Goal: Task Accomplishment & Management: Complete application form

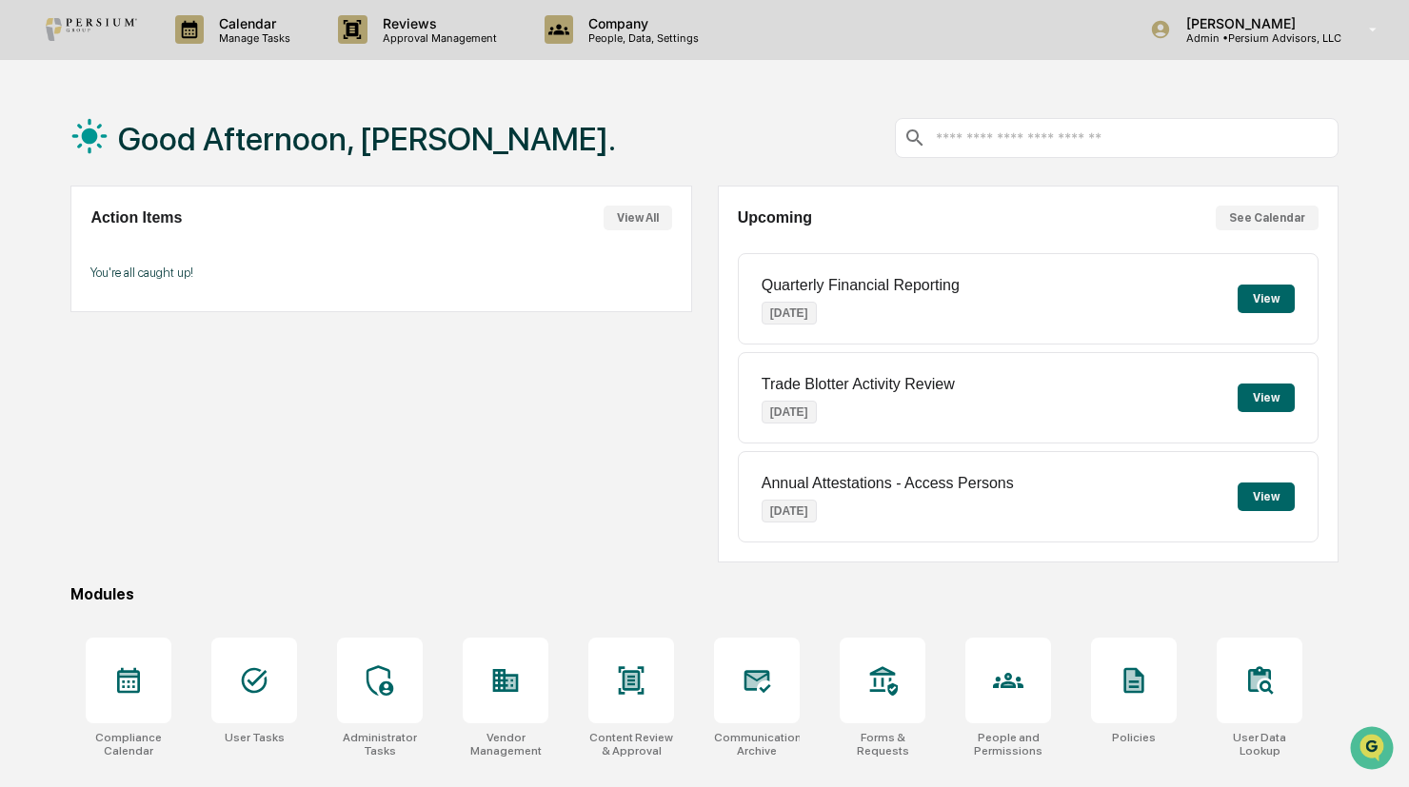
click at [1252, 285] on button "View" at bounding box center [1265, 299] width 57 height 29
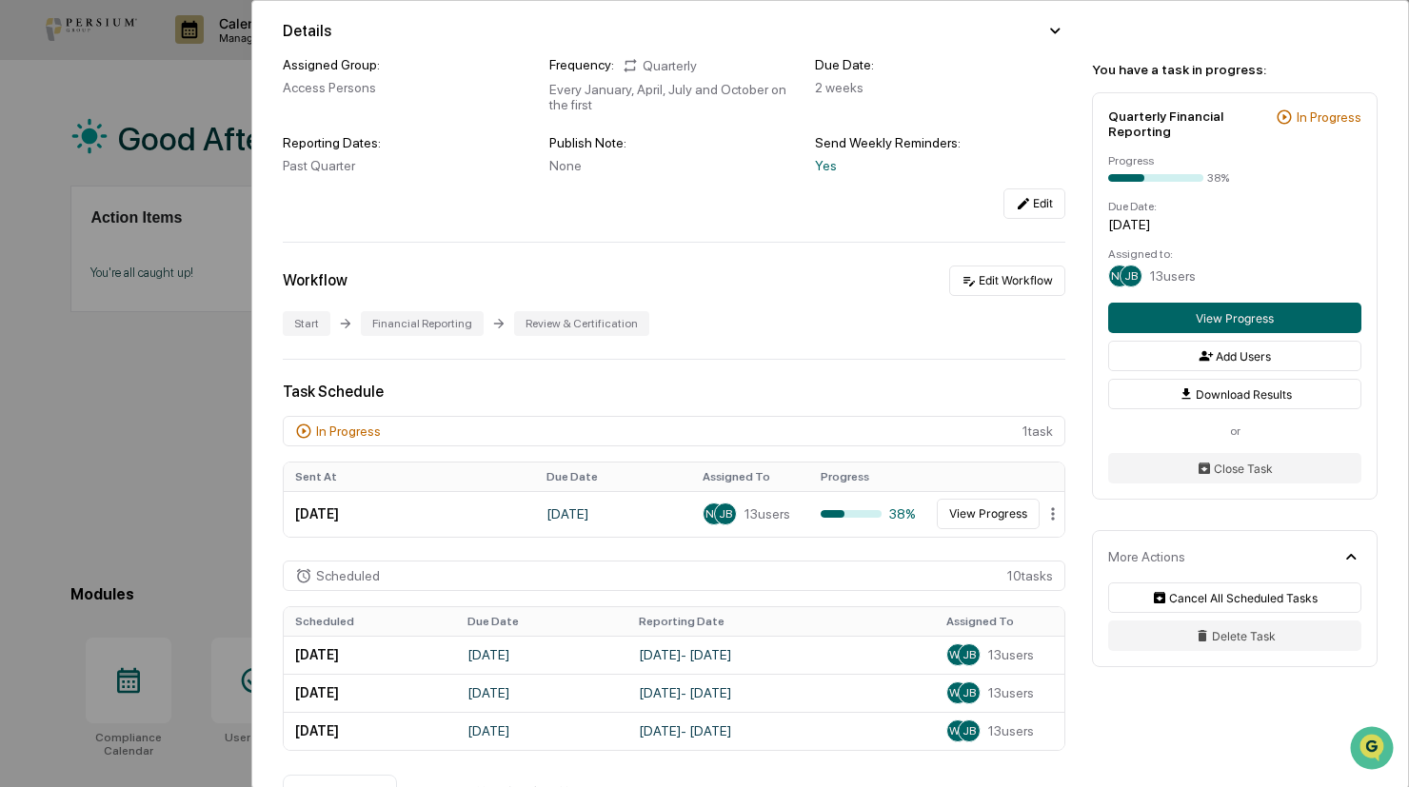
scroll to position [190, 0]
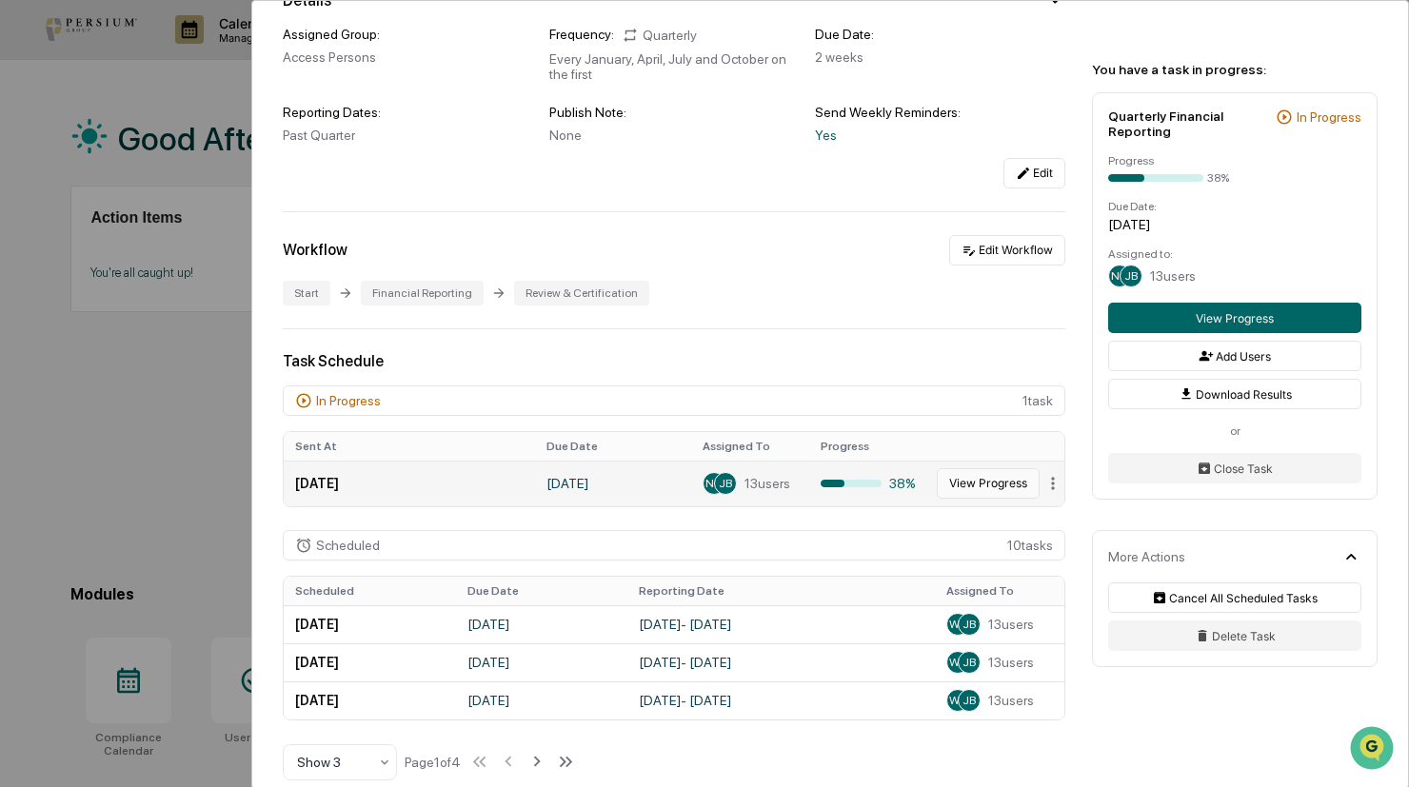
click at [1001, 484] on button "View Progress" at bounding box center [988, 483] width 103 height 30
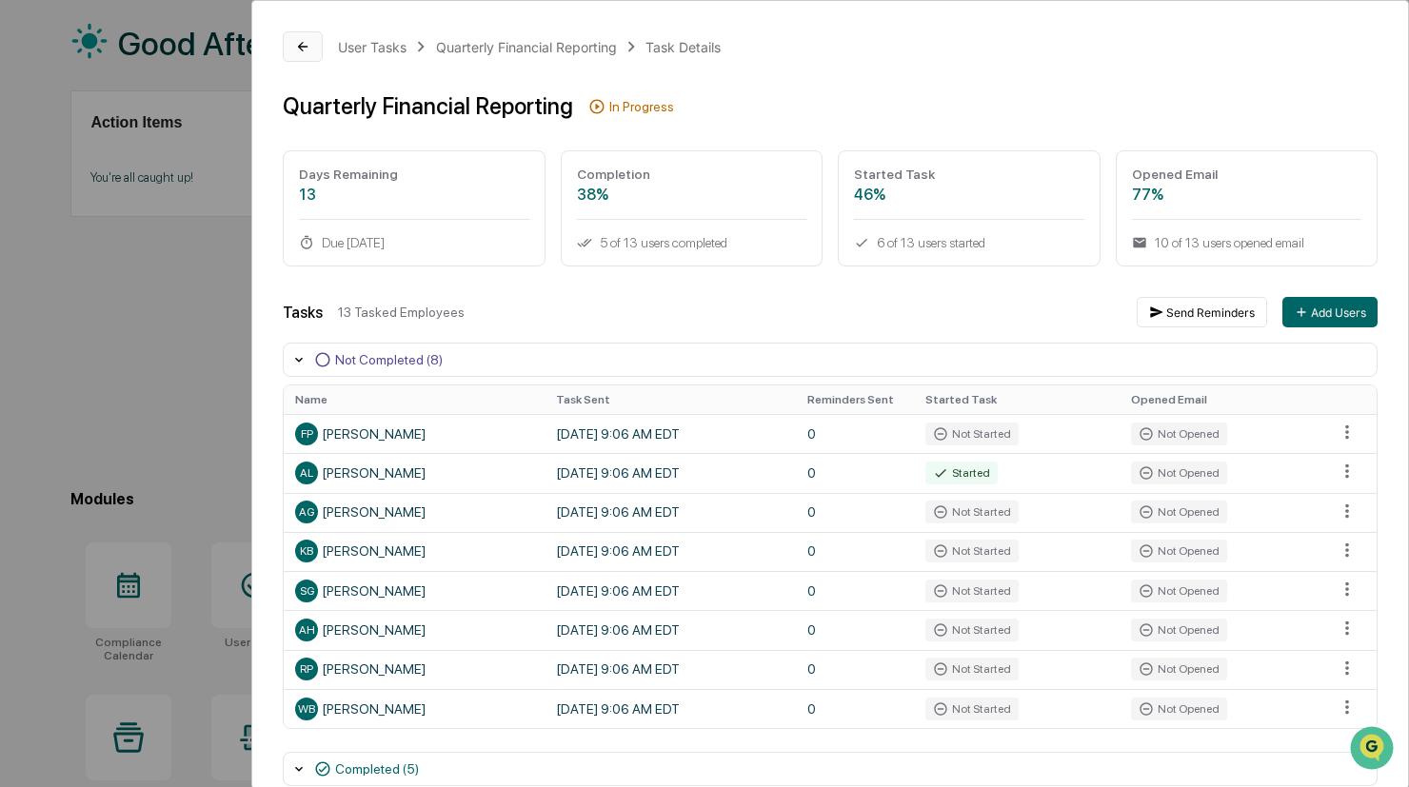
click at [302, 50] on icon at bounding box center [302, 46] width 15 height 15
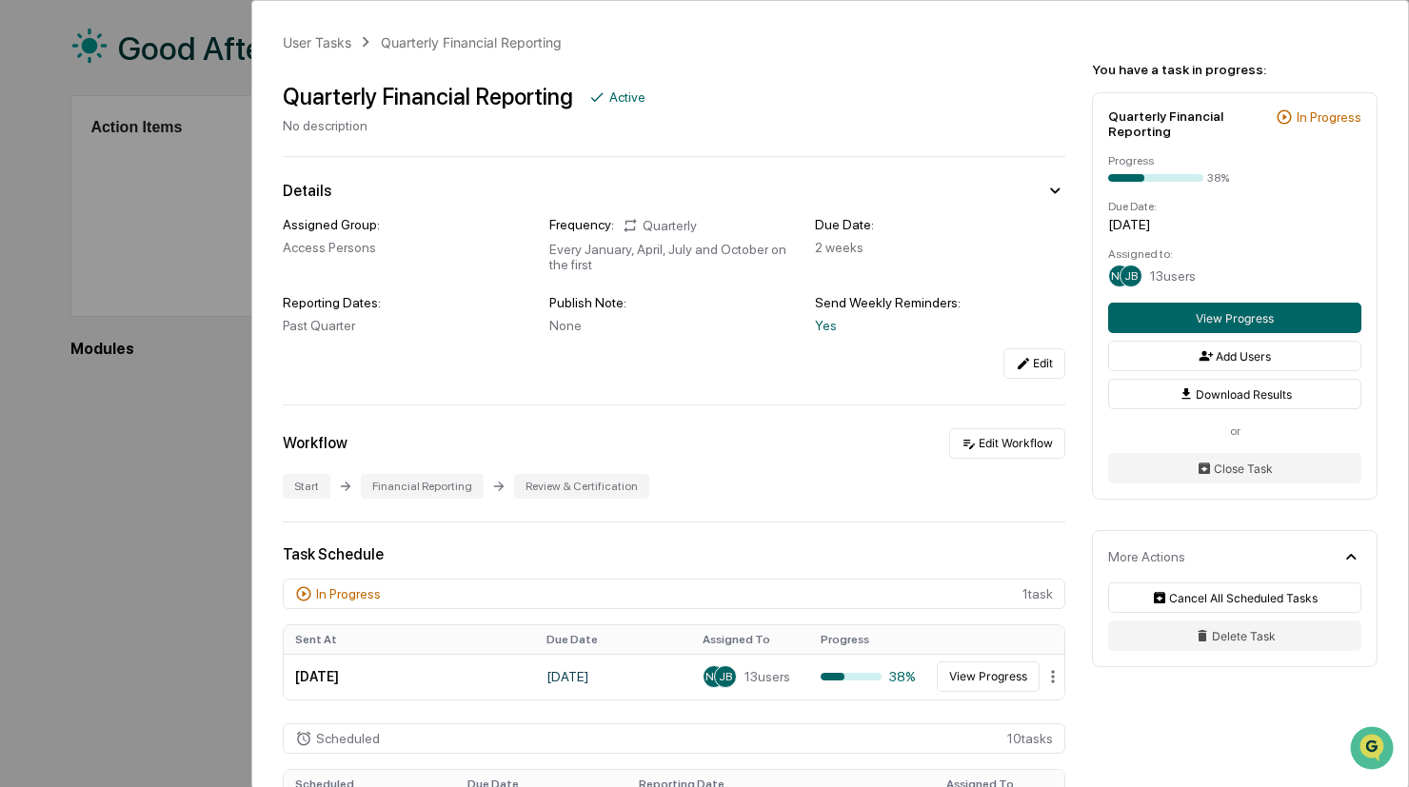
scroll to position [5, 0]
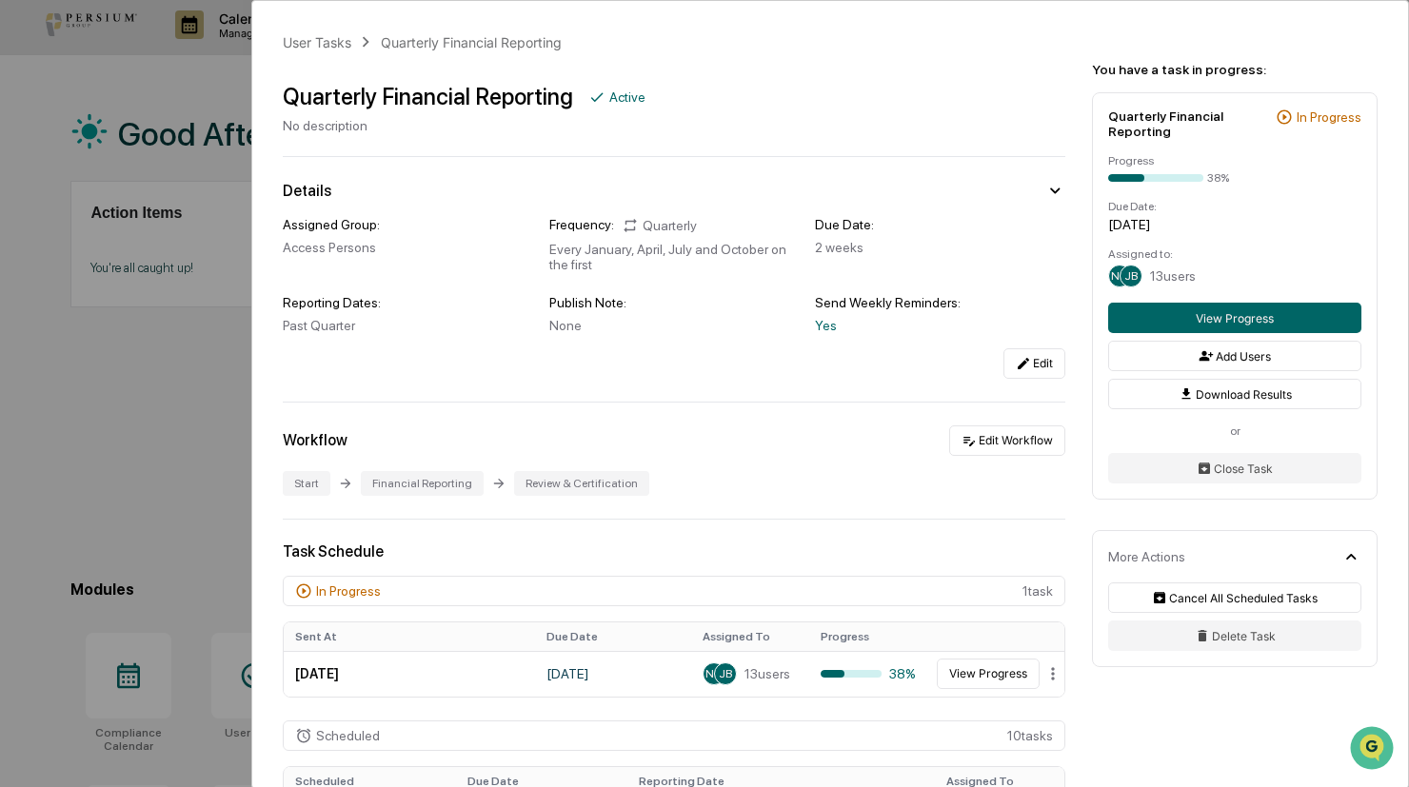
click at [162, 447] on div "User Tasks Quarterly Financial Reporting Quarterly Financial Reporting Active N…" at bounding box center [704, 393] width 1409 height 787
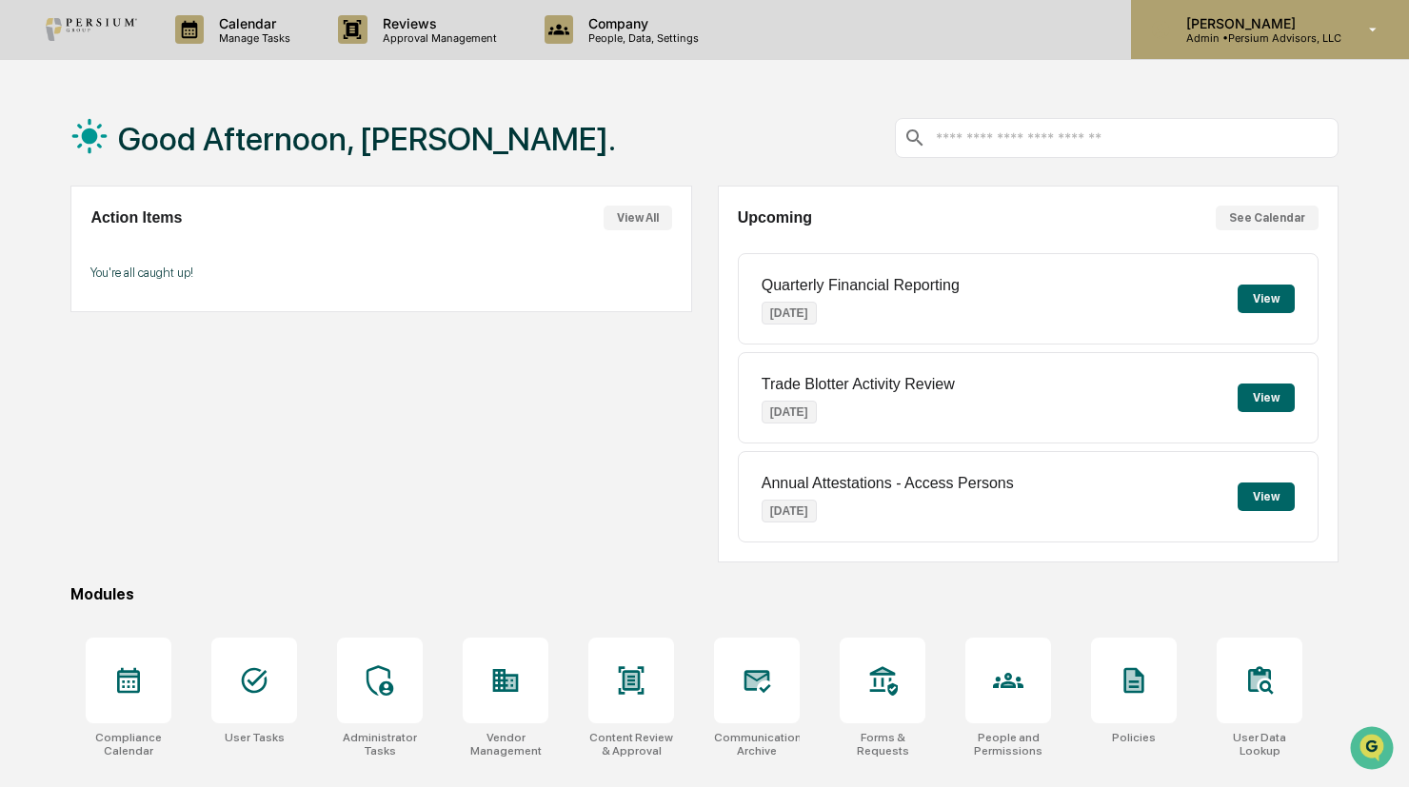
click at [1302, 30] on p "[PERSON_NAME]" at bounding box center [1256, 23] width 170 height 16
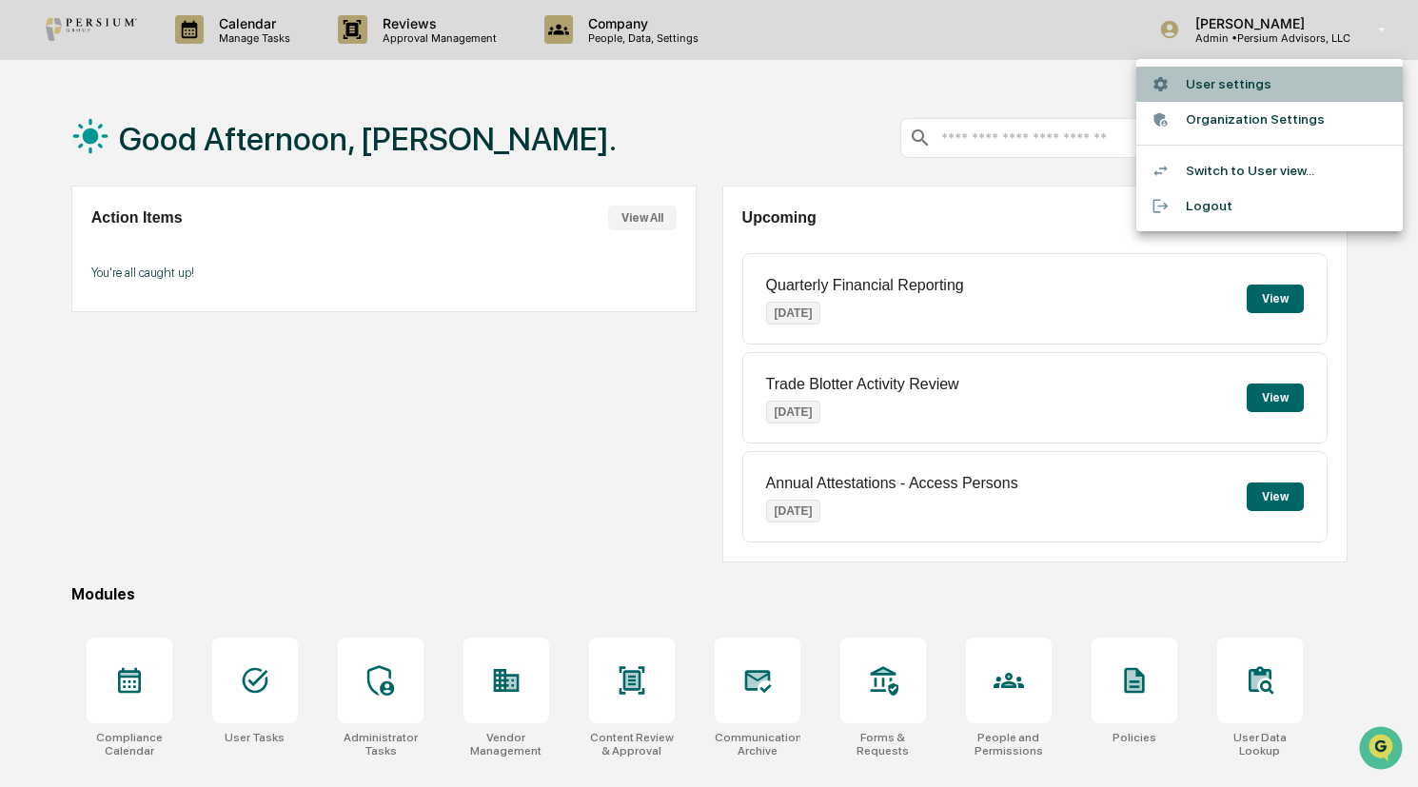
click at [1236, 85] on li "User settings" at bounding box center [1270, 84] width 267 height 35
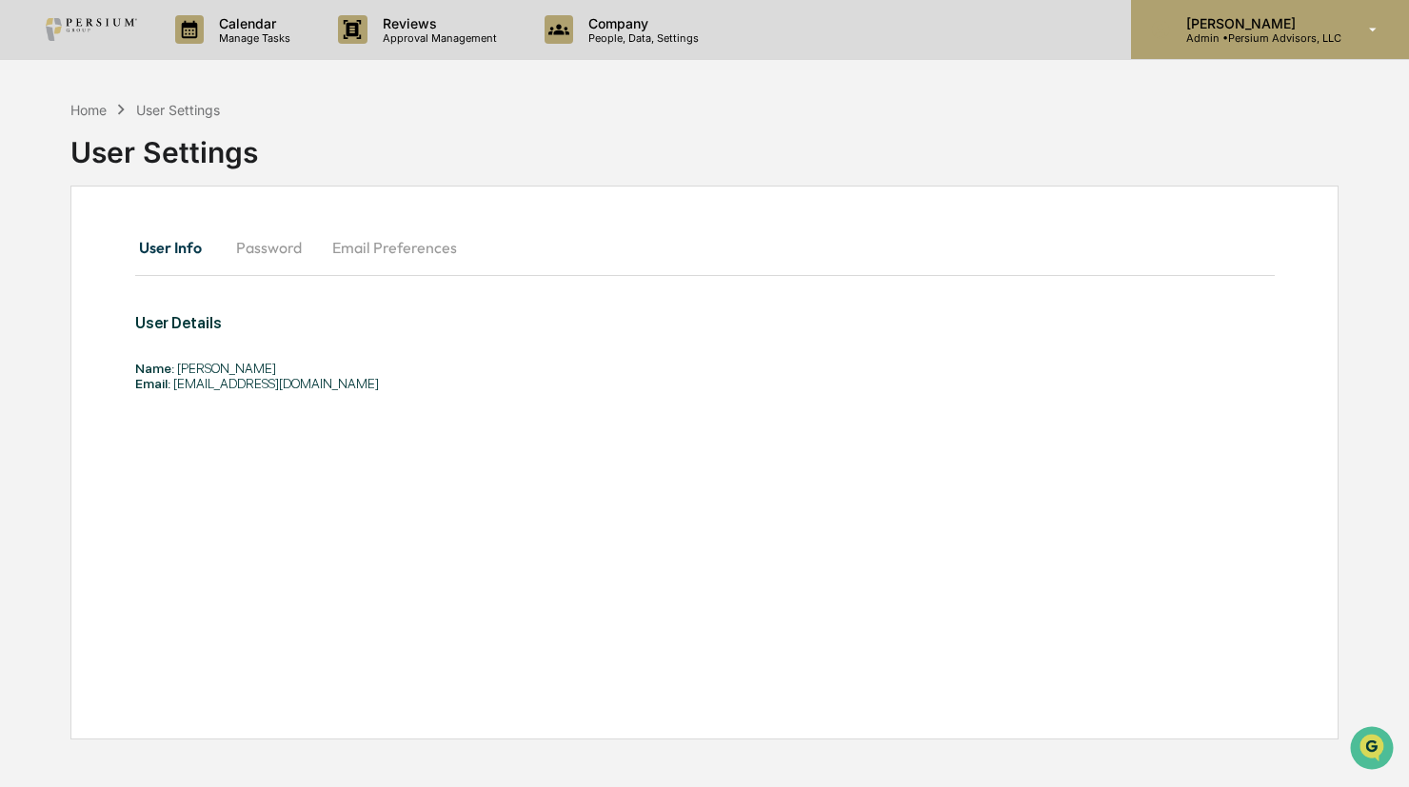
click at [1399, 29] on div "[PERSON_NAME] Admin • Persium Advisors, LLC" at bounding box center [1270, 29] width 278 height 59
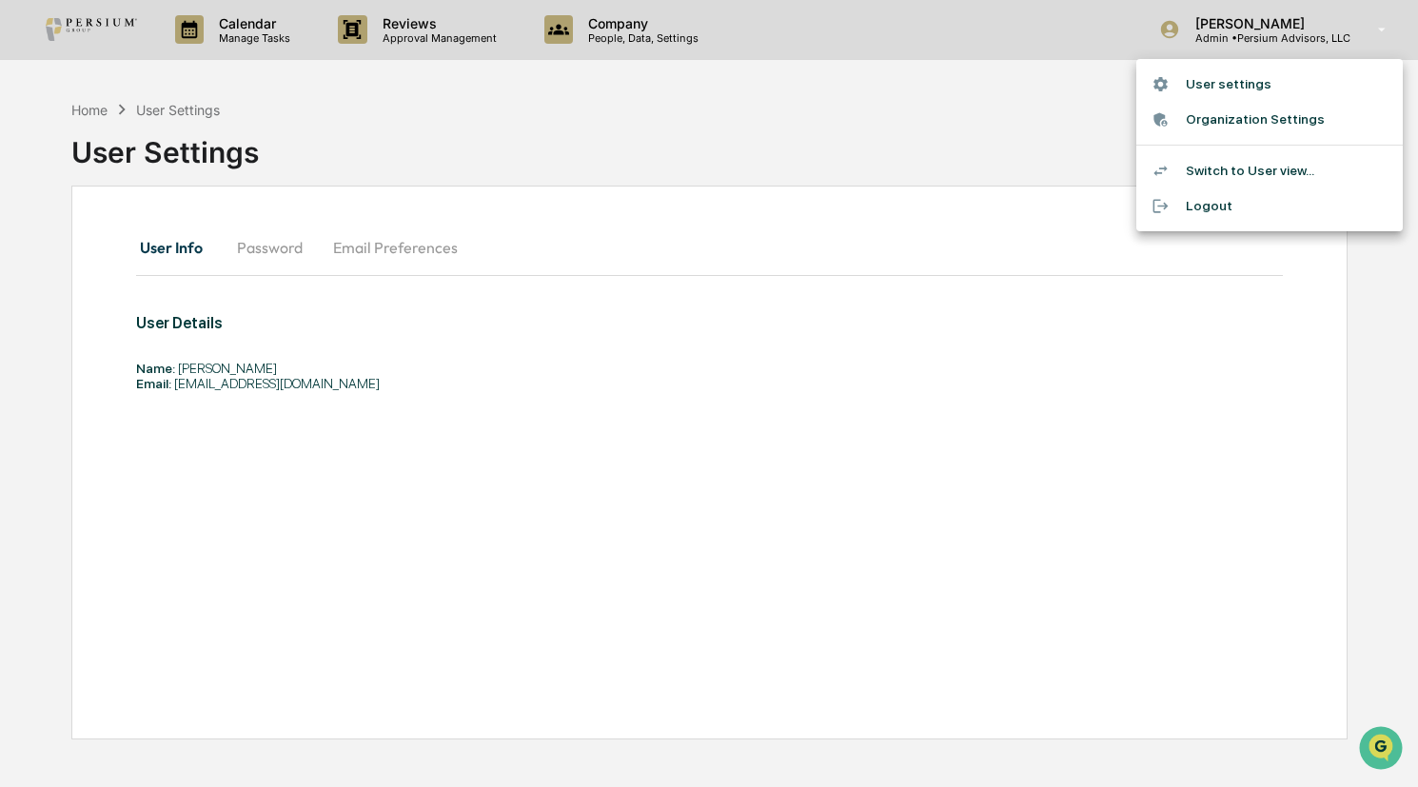
click at [1186, 163] on li "Switch to User view..." at bounding box center [1270, 170] width 267 height 35
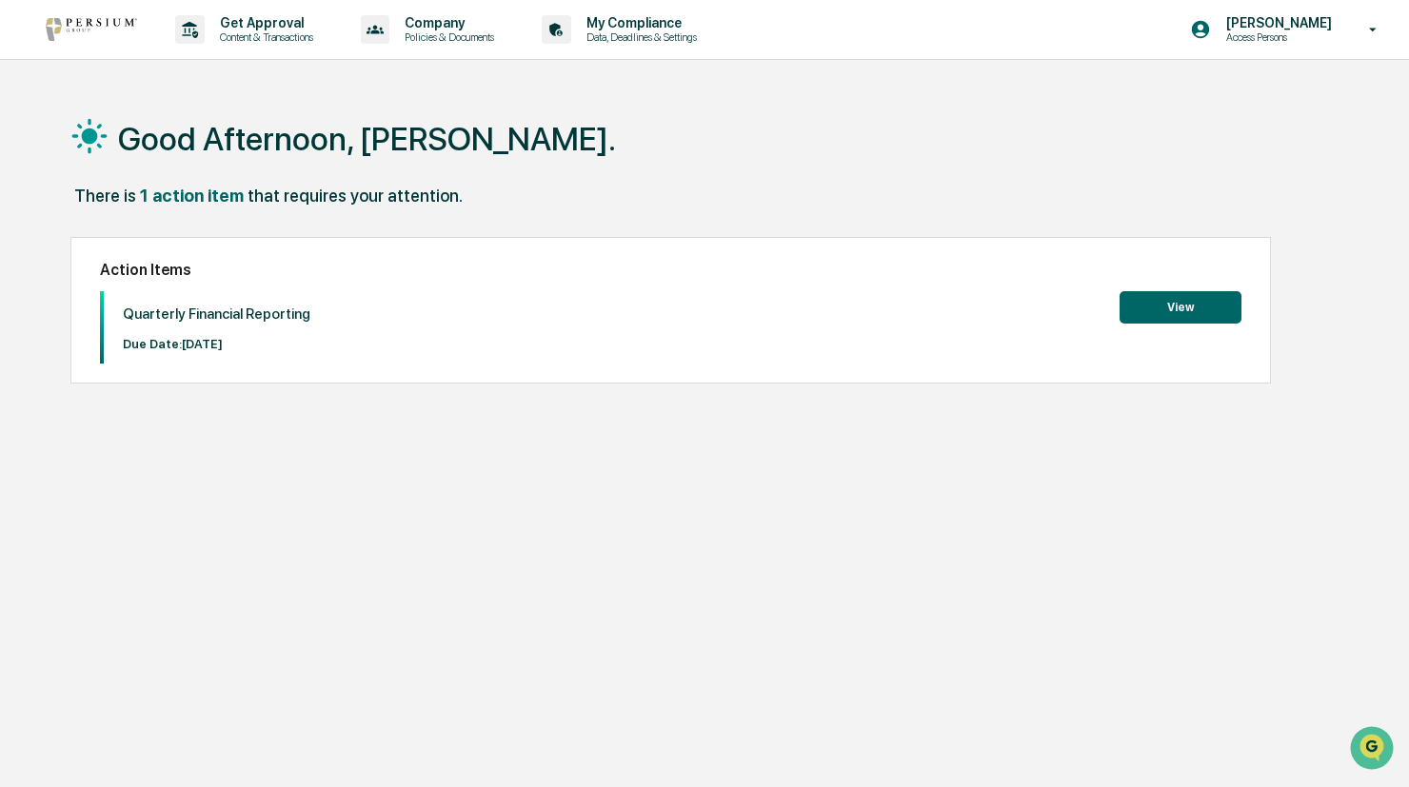
click at [1199, 313] on button "View" at bounding box center [1180, 307] width 122 height 32
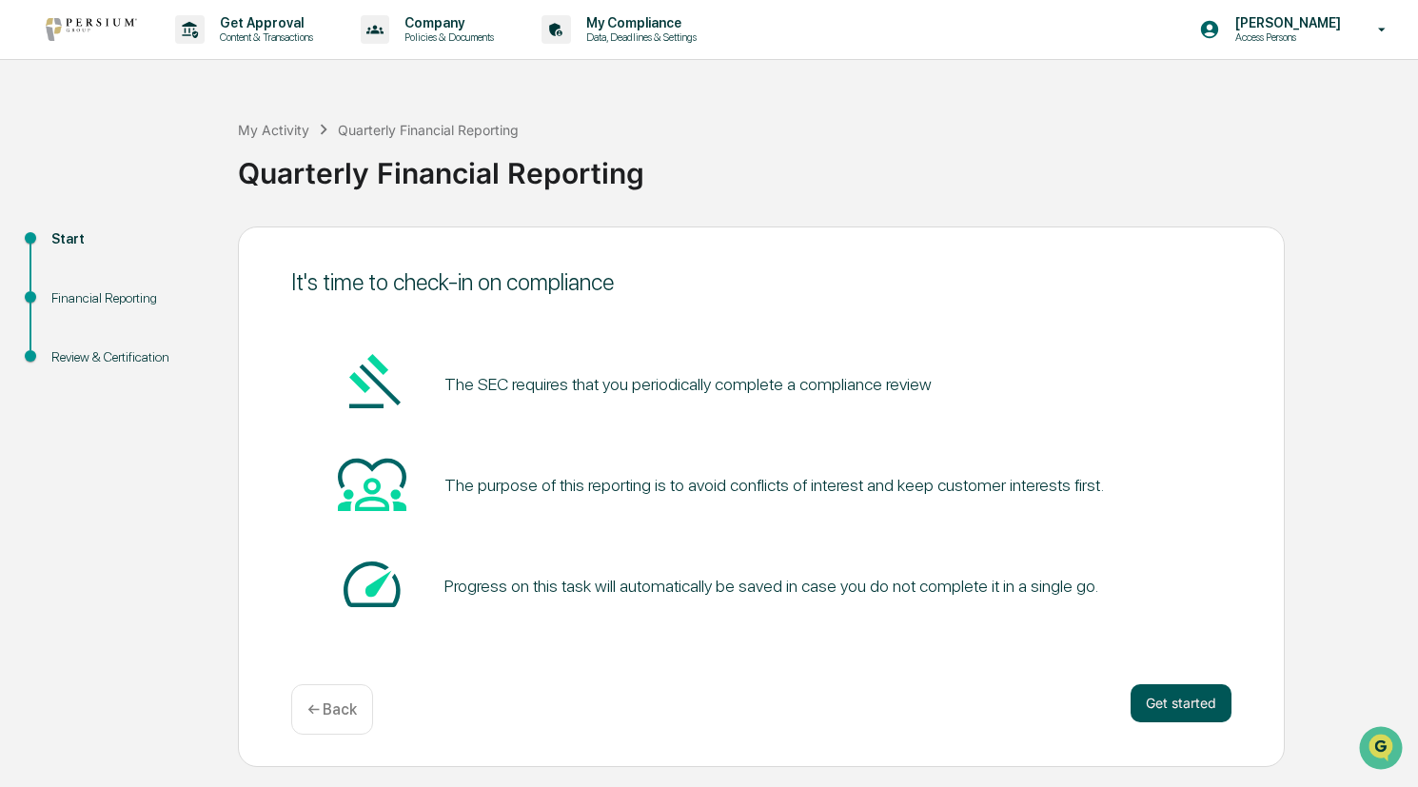
click at [1144, 695] on button "Get started" at bounding box center [1181, 703] width 101 height 38
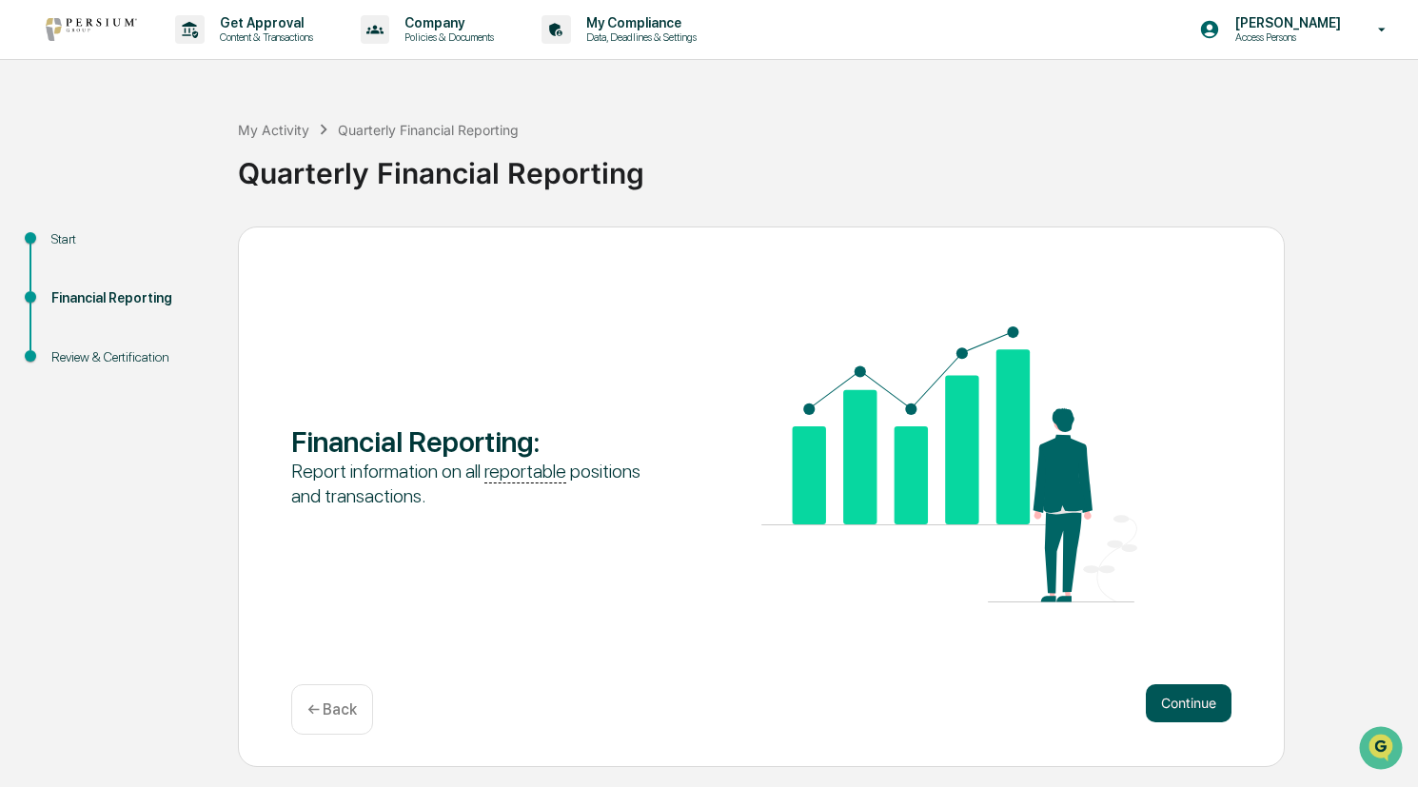
click at [1189, 708] on button "Continue" at bounding box center [1189, 703] width 86 height 38
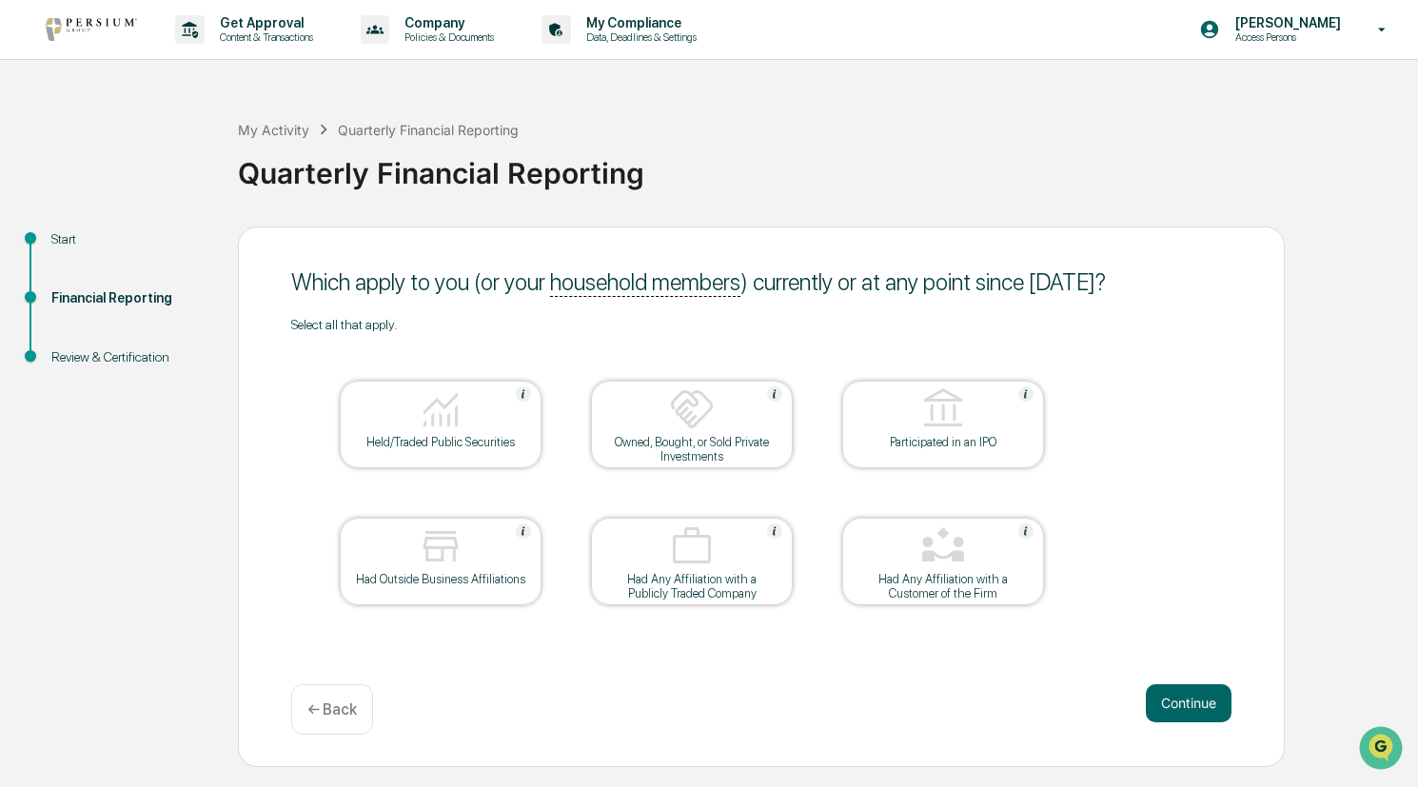
click at [418, 424] on img at bounding box center [441, 409] width 46 height 46
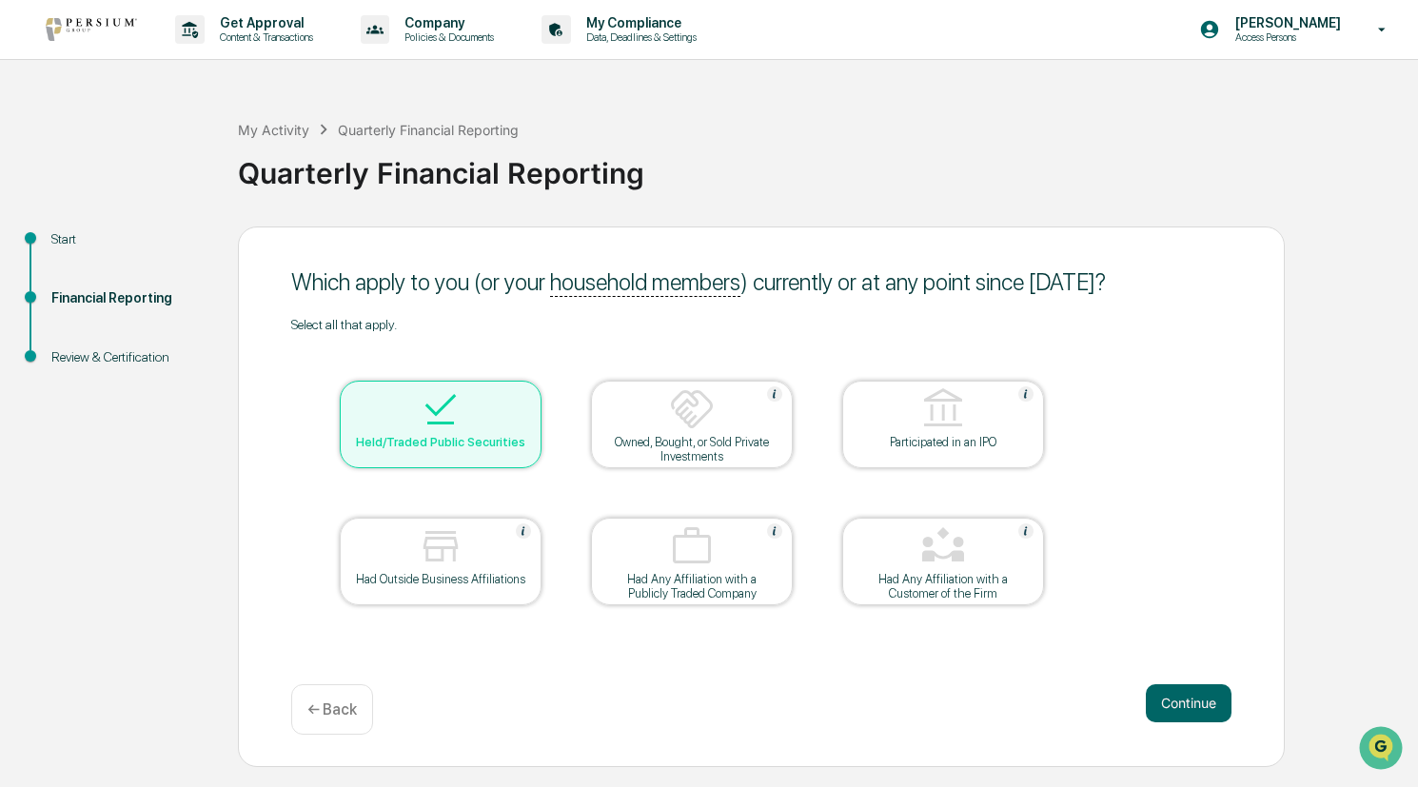
click at [708, 418] on img at bounding box center [692, 409] width 46 height 46
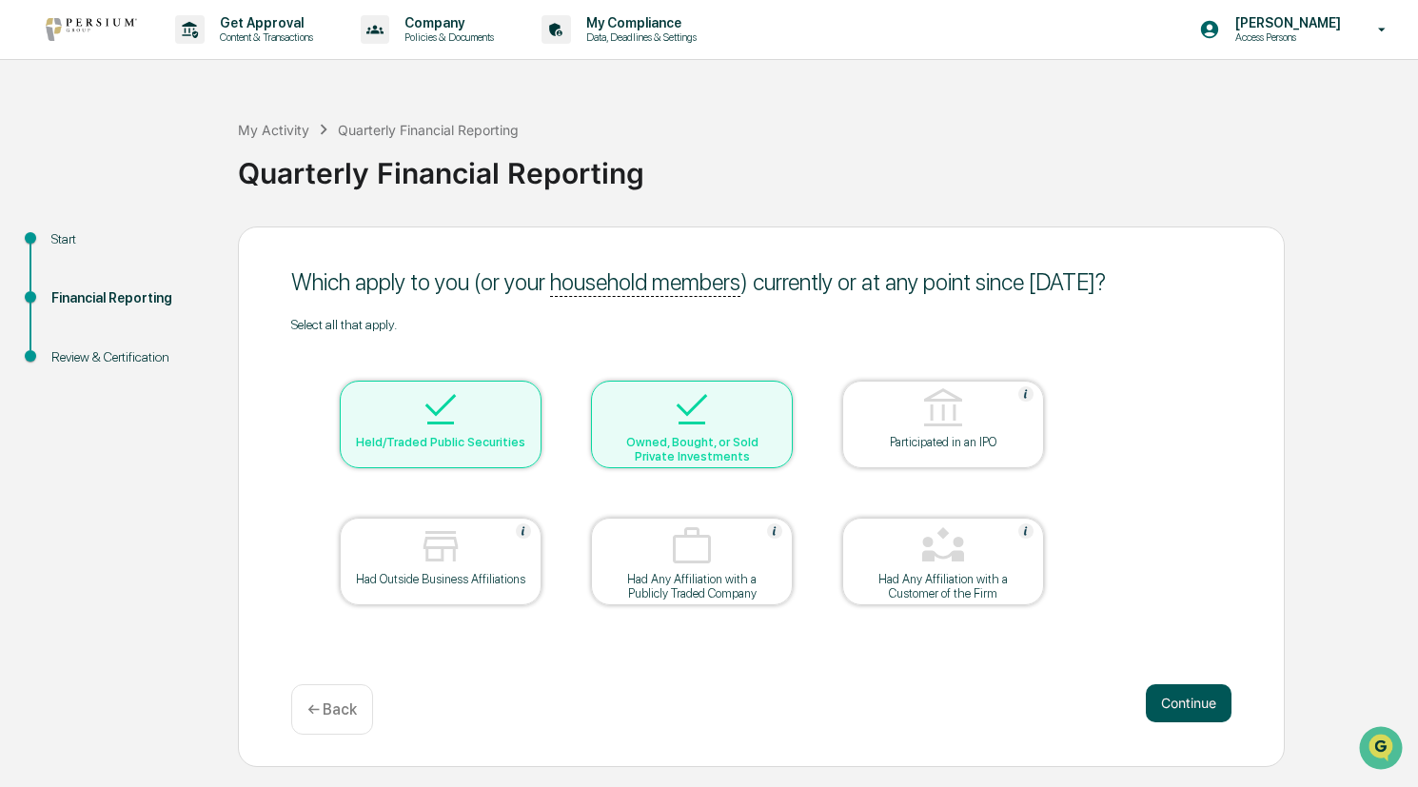
click at [1201, 702] on button "Continue" at bounding box center [1189, 703] width 86 height 38
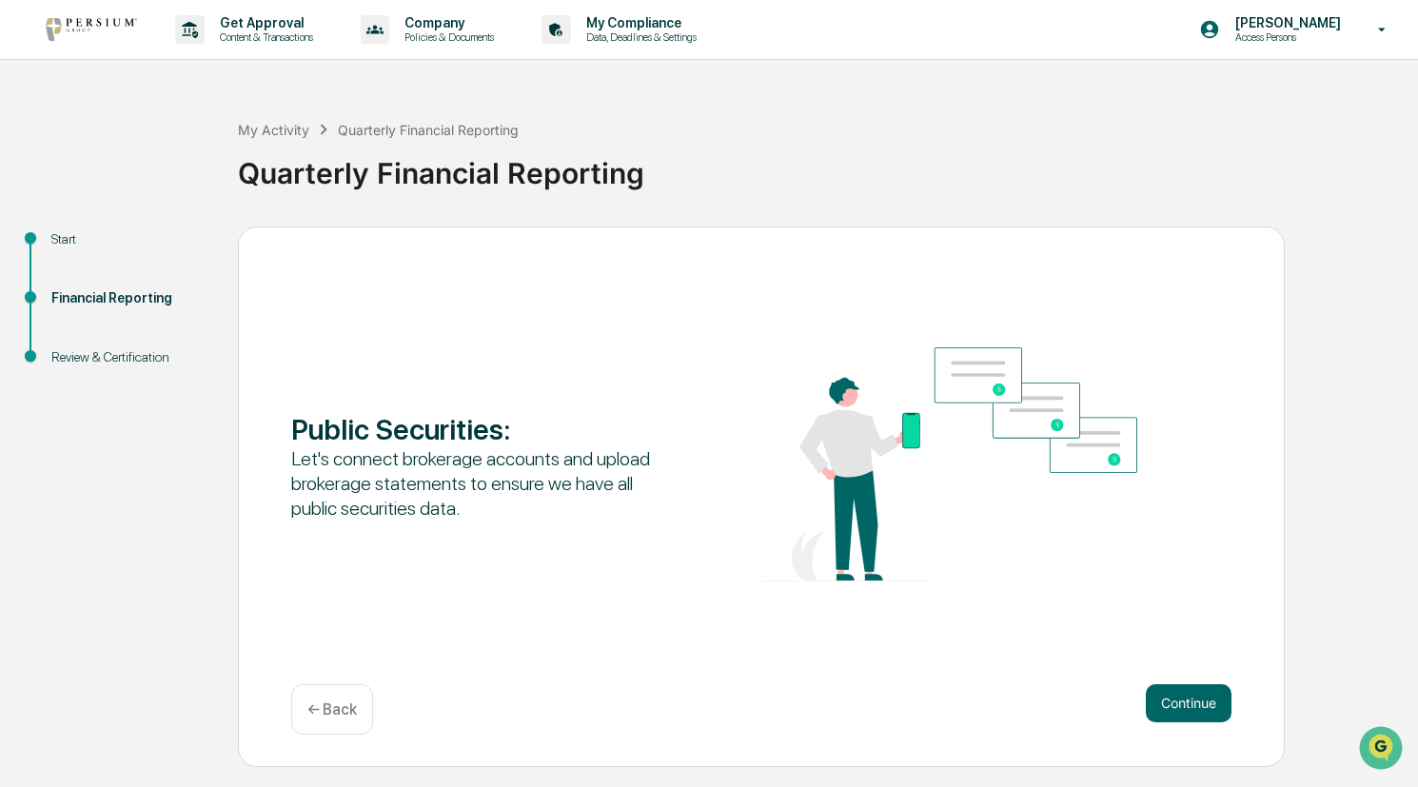
click at [1201, 702] on button "Continue" at bounding box center [1189, 703] width 86 height 38
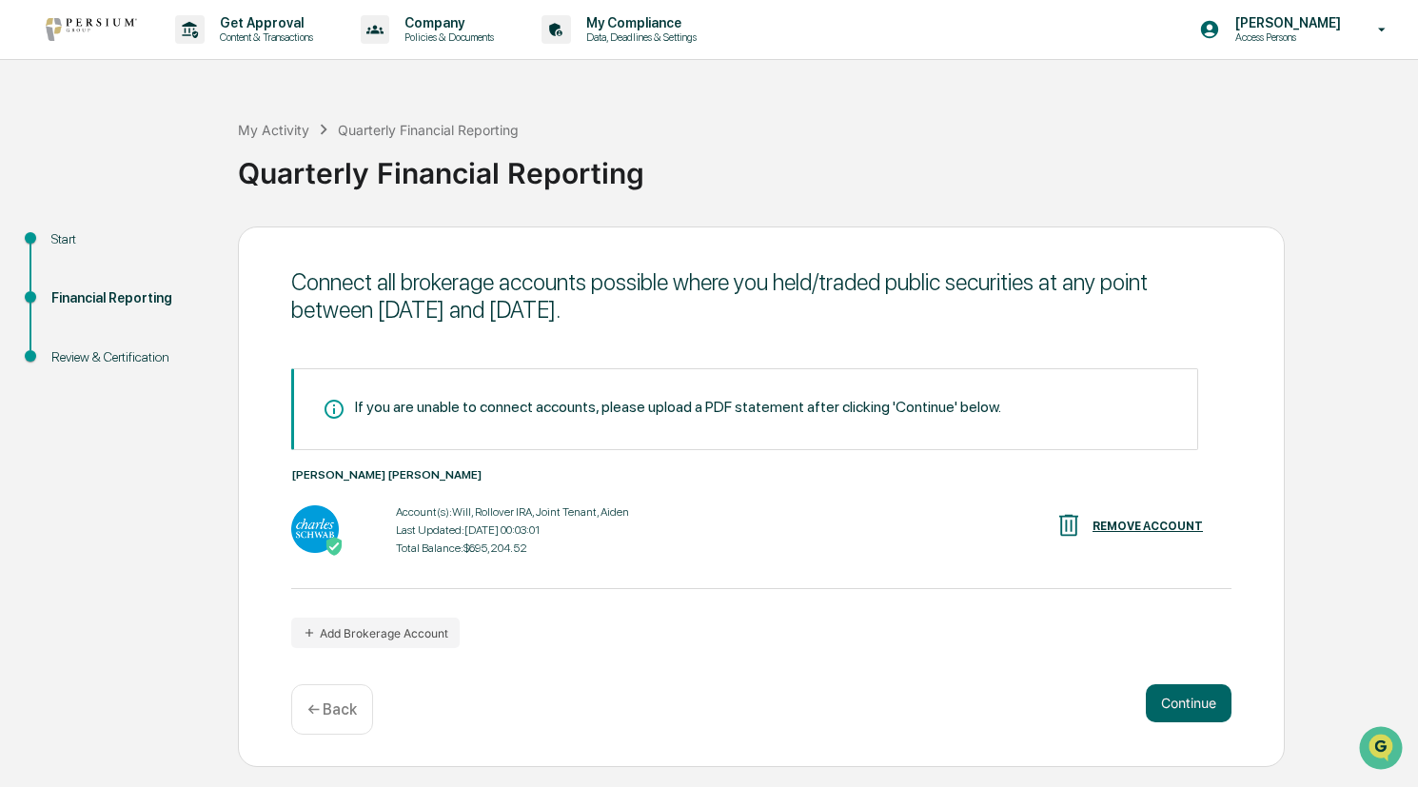
click at [1201, 702] on button "Continue" at bounding box center [1189, 703] width 86 height 38
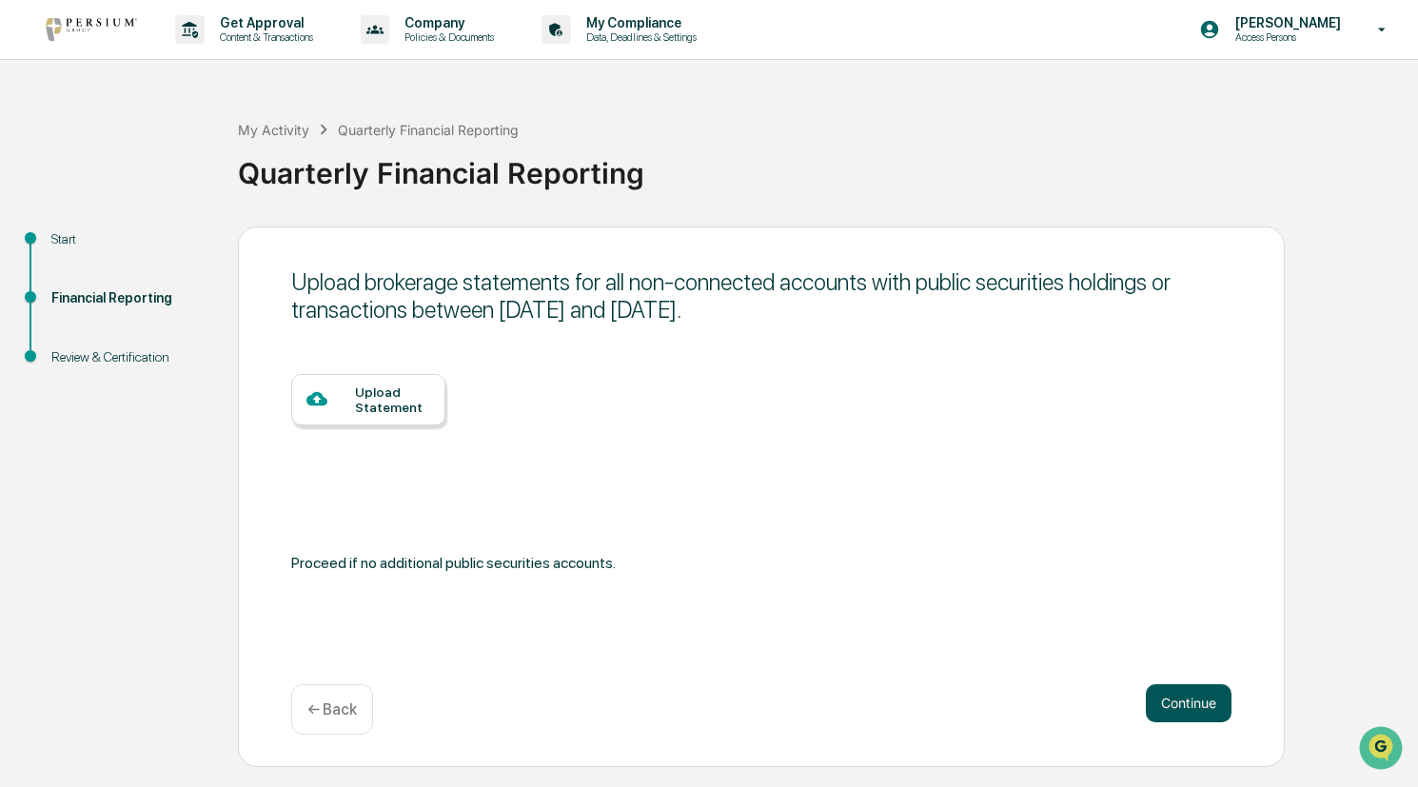
click at [1176, 703] on button "Continue" at bounding box center [1189, 703] width 86 height 38
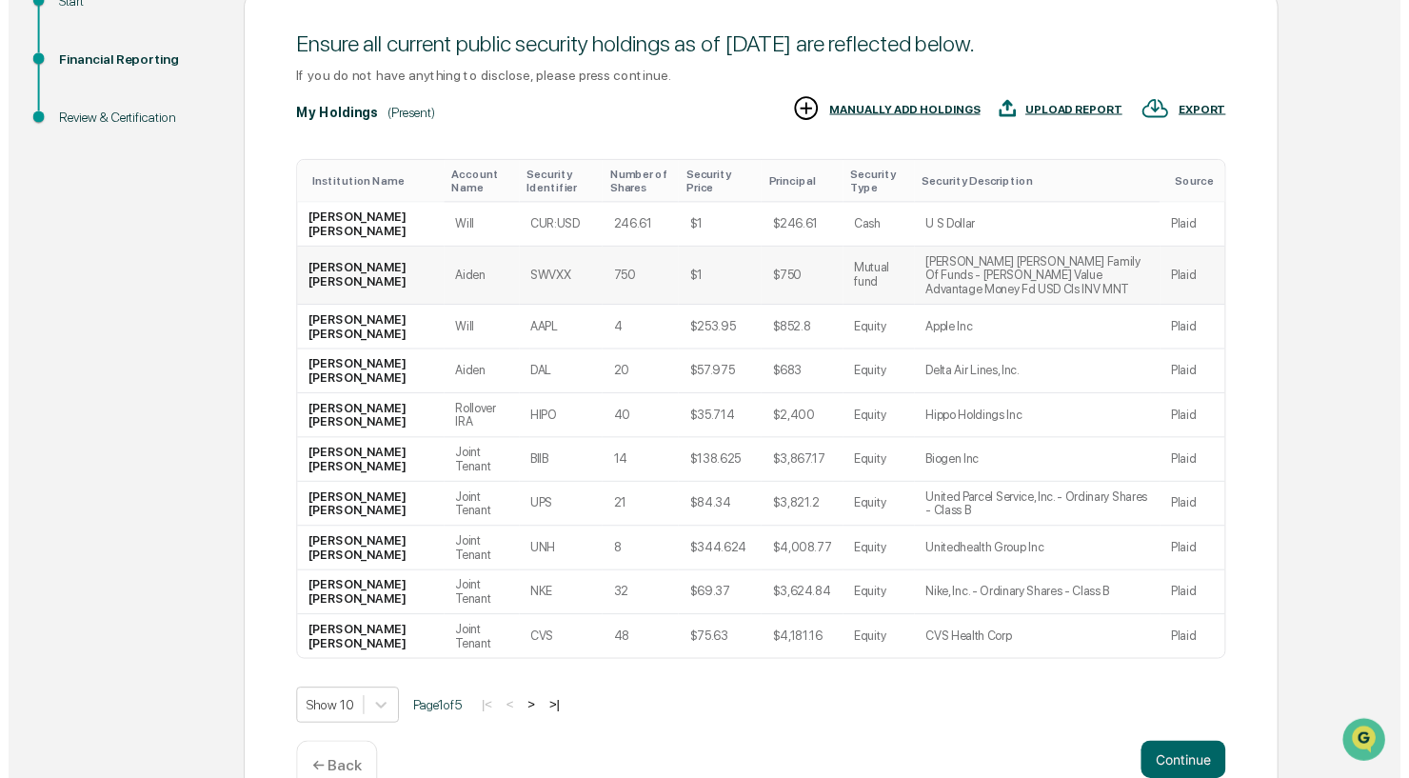
scroll to position [284, 0]
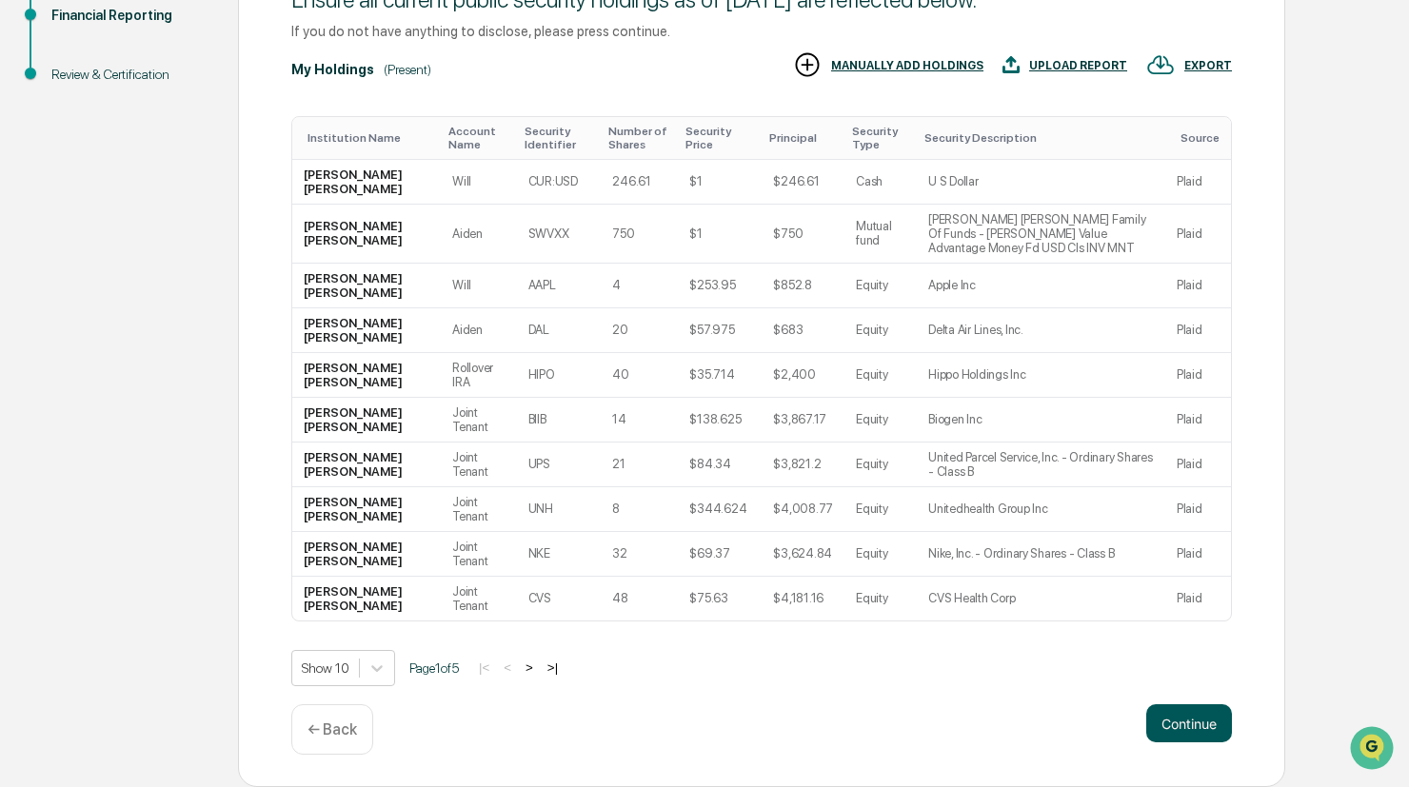
click at [1183, 722] on button "Continue" at bounding box center [1189, 723] width 86 height 38
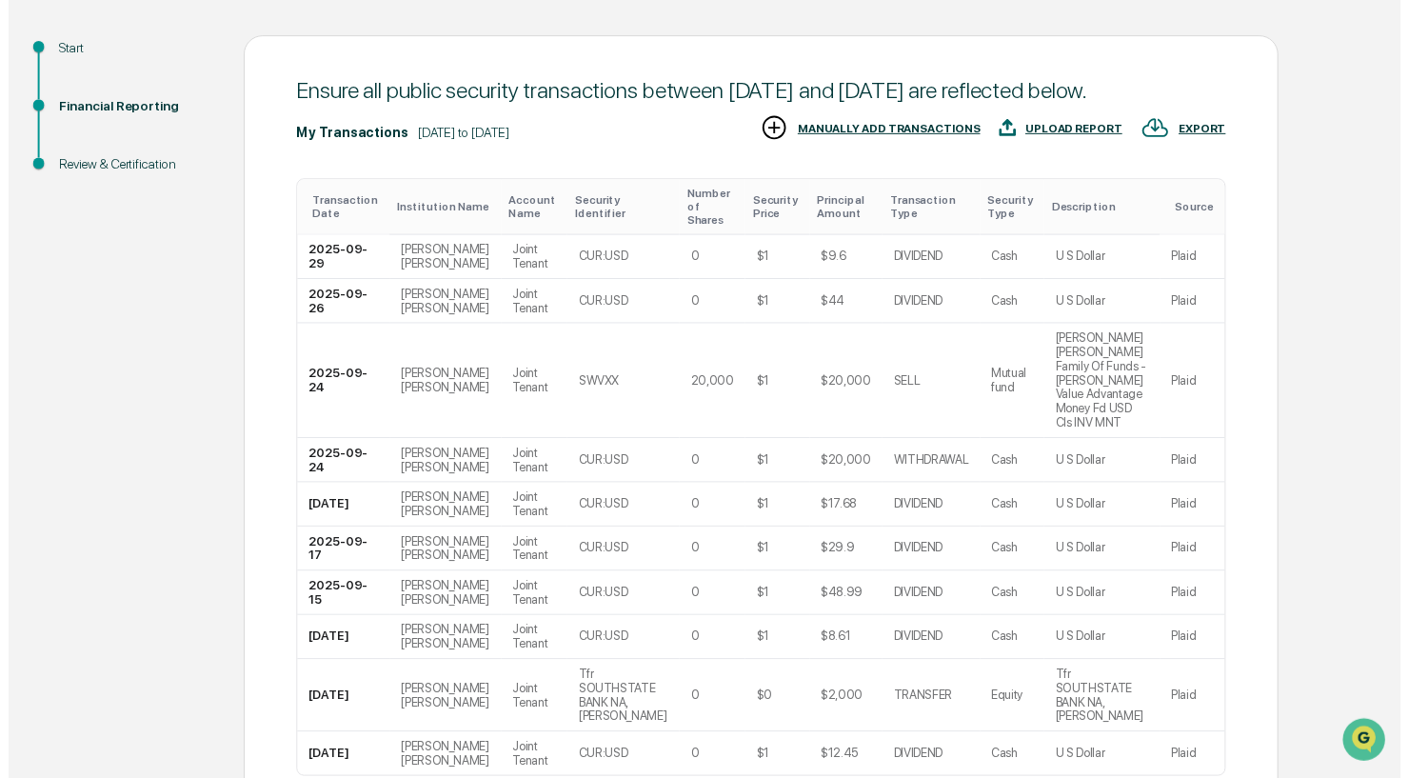
scroll to position [329, 0]
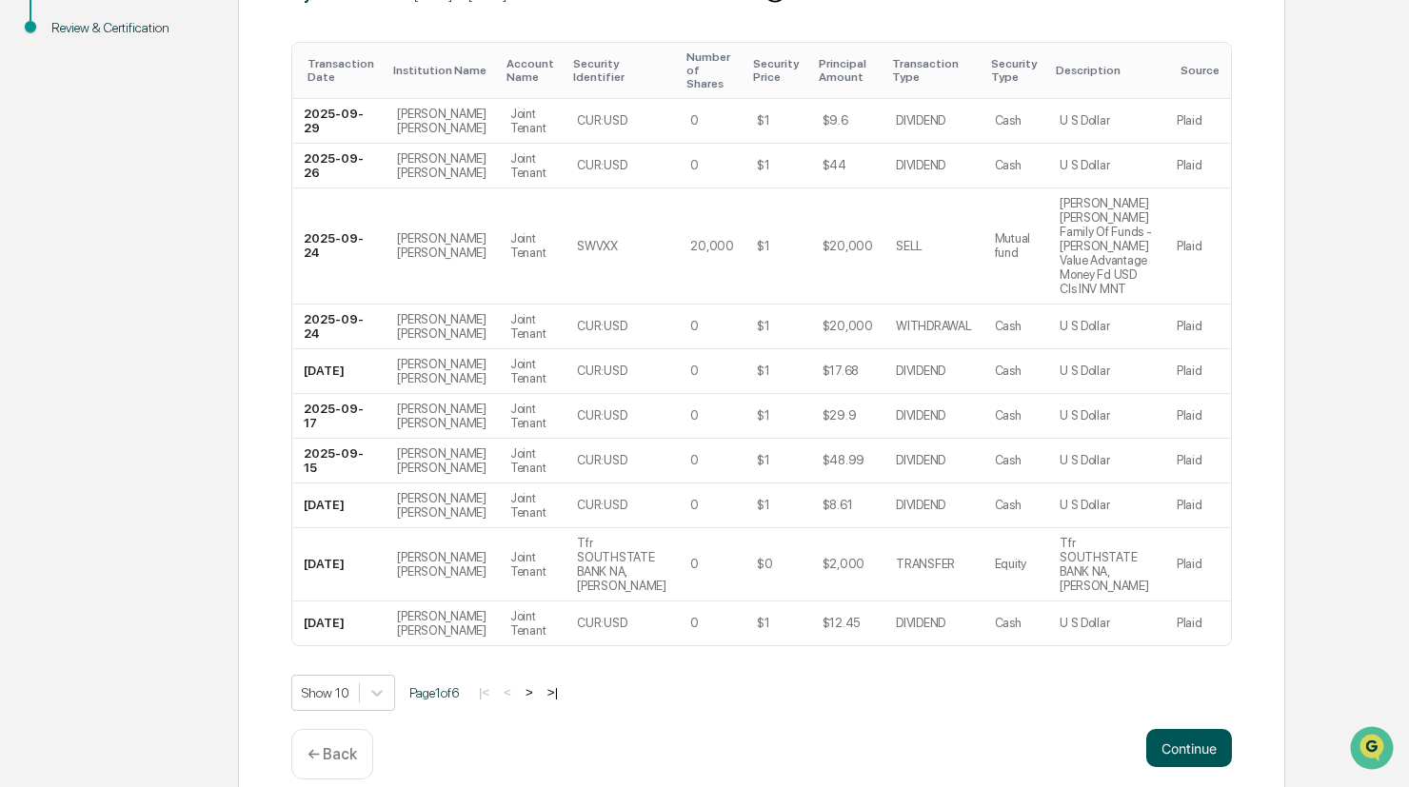
click at [1192, 729] on button "Continue" at bounding box center [1189, 748] width 86 height 38
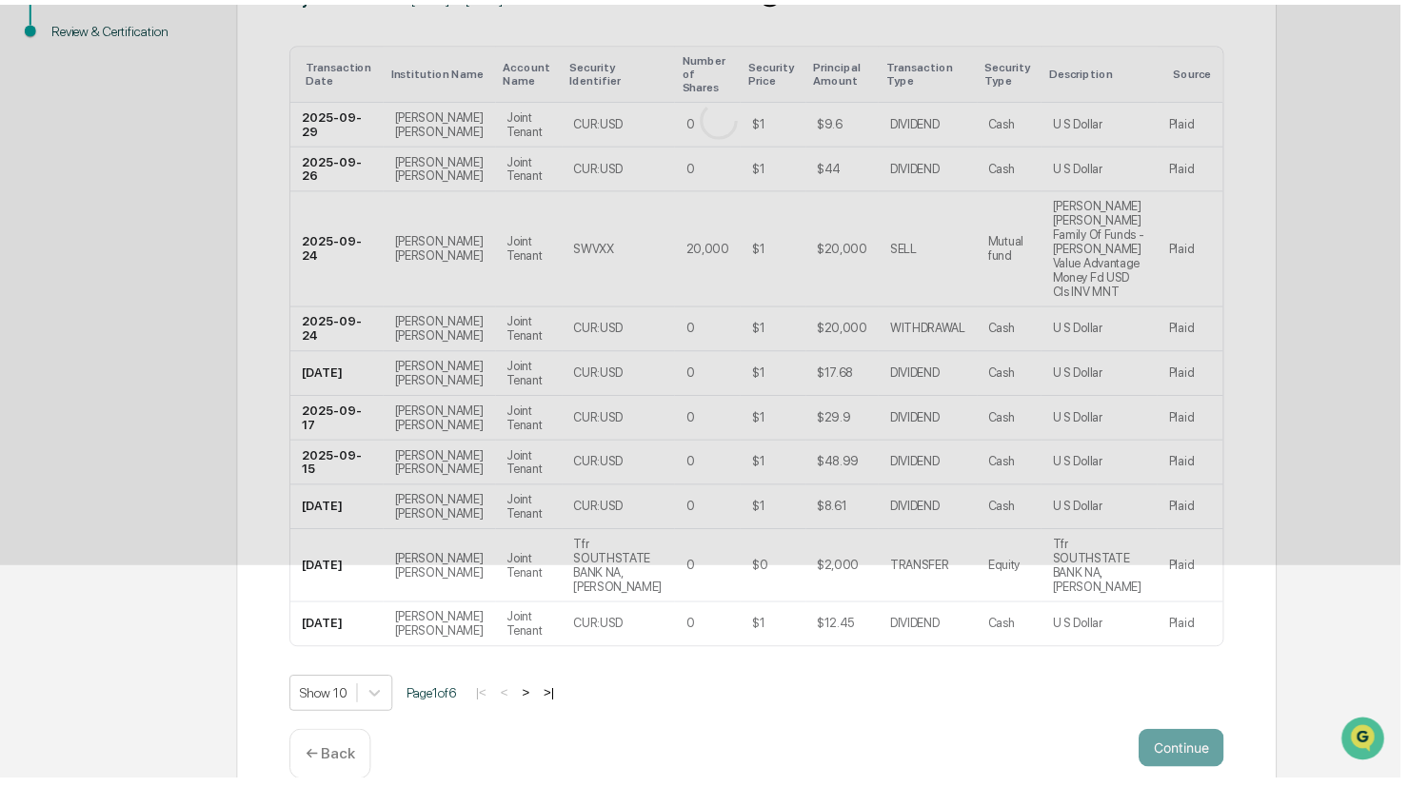
scroll to position [0, 0]
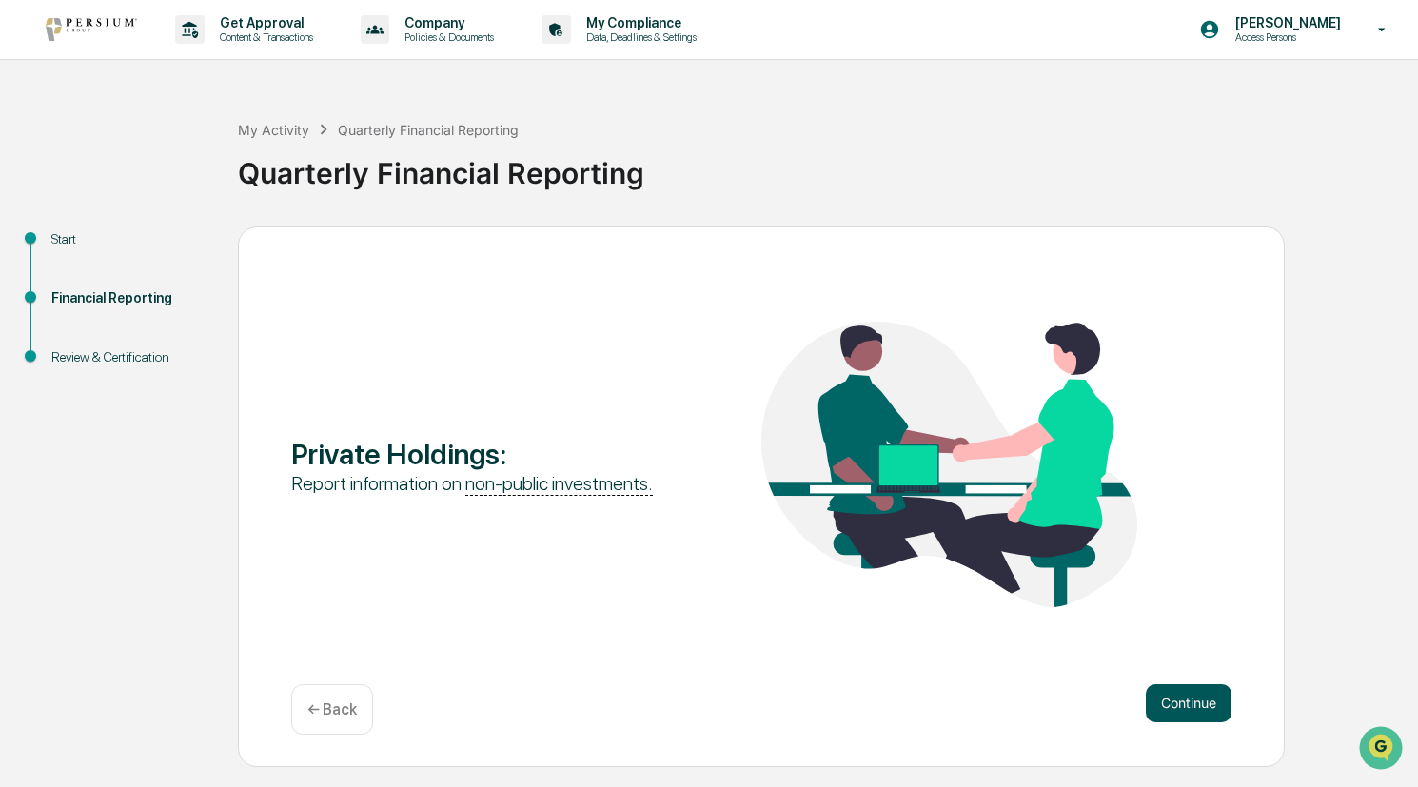
click at [1186, 696] on button "Continue" at bounding box center [1189, 703] width 86 height 38
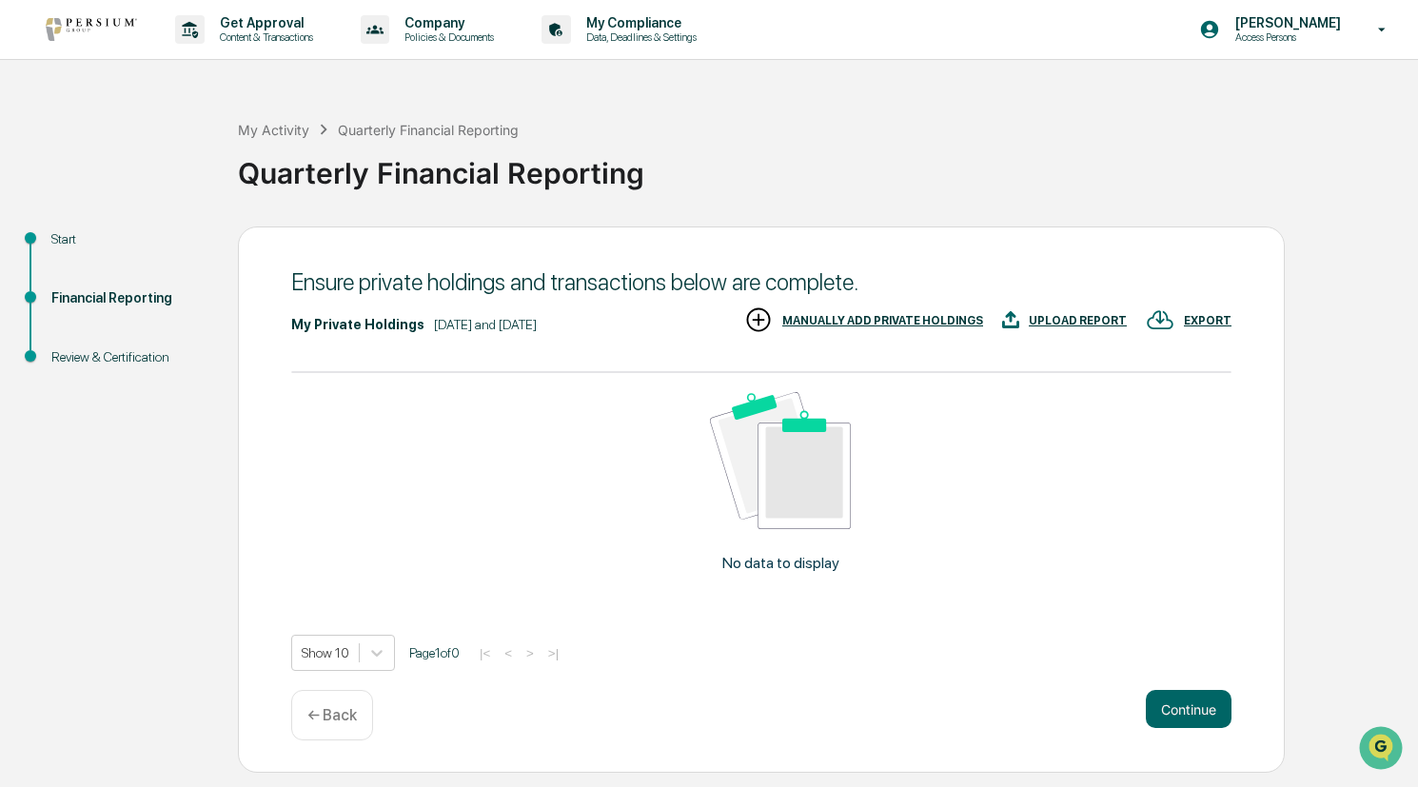
click at [1085, 319] on div "UPLOAD REPORT" at bounding box center [1078, 320] width 98 height 13
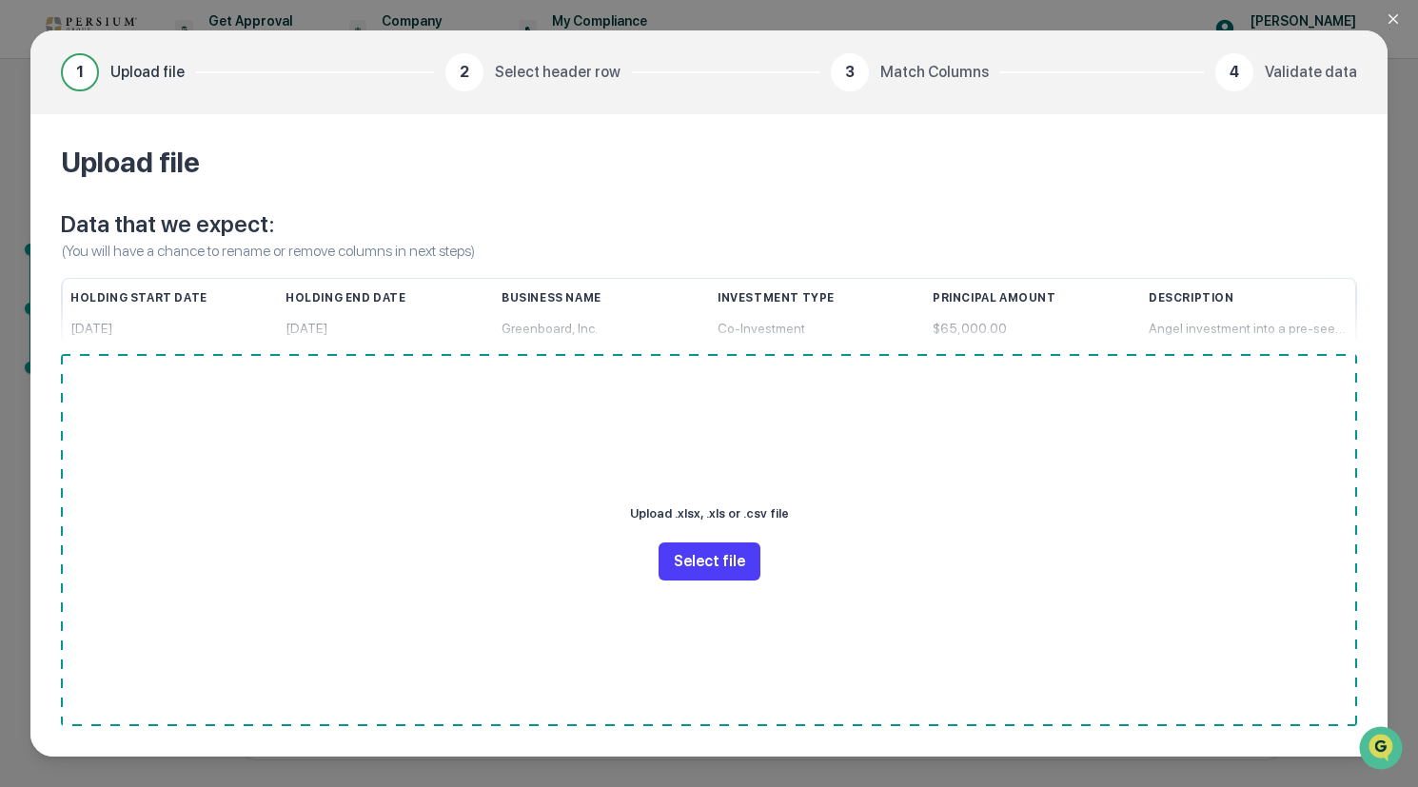
click at [738, 562] on button "Select file" at bounding box center [710, 562] width 102 height 38
click at [1040, 129] on div "Upload file Data that we expect: (You will have a chance to rename or remove co…" at bounding box center [708, 435] width 1357 height 643
click at [1385, 14] on div "1 Upload file 2 Select header row 3 Match Columns 4 Validate data Upload file D…" at bounding box center [709, 393] width 1418 height 787
click at [1390, 14] on icon "Close modal" at bounding box center [1393, 18] width 15 height 15
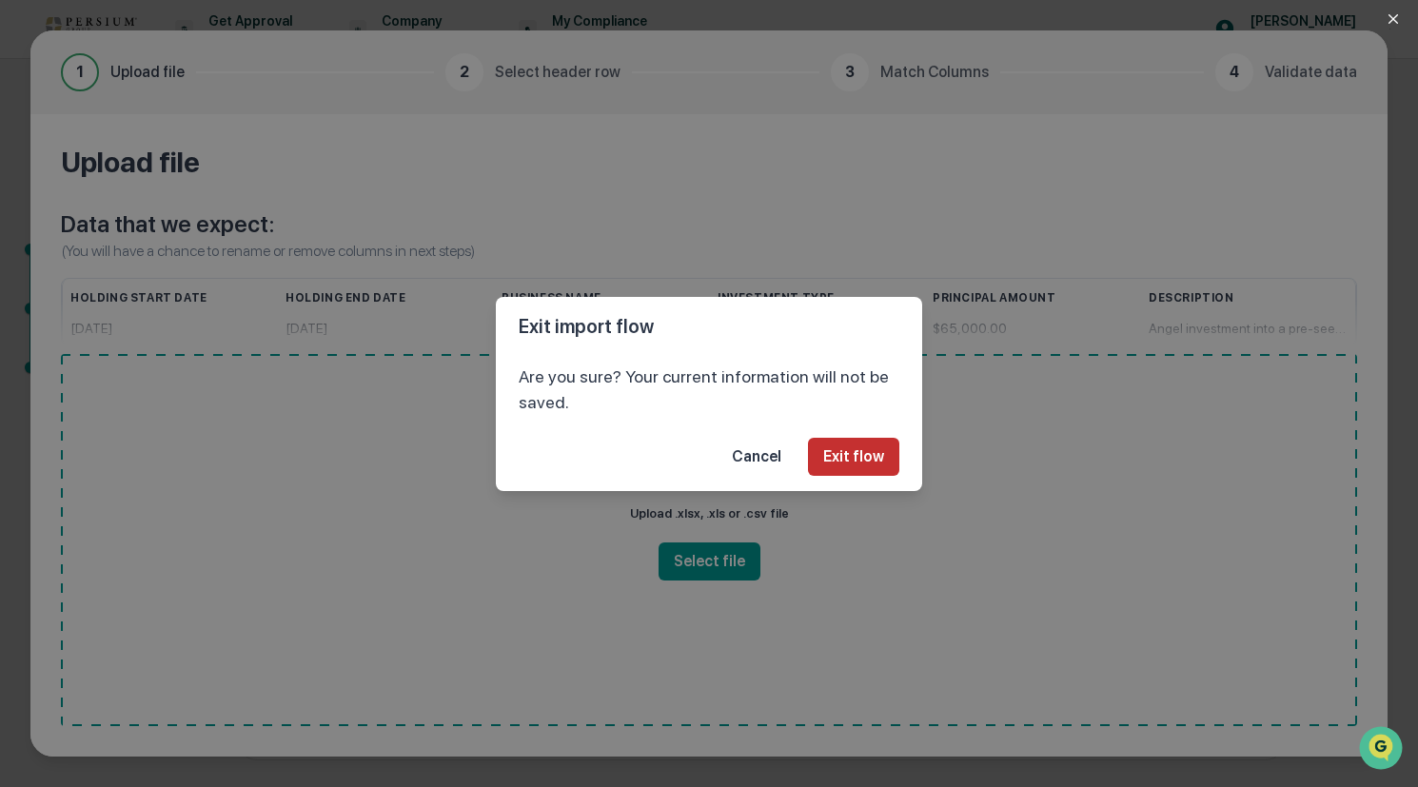
click at [880, 462] on button "Exit flow" at bounding box center [853, 457] width 91 height 38
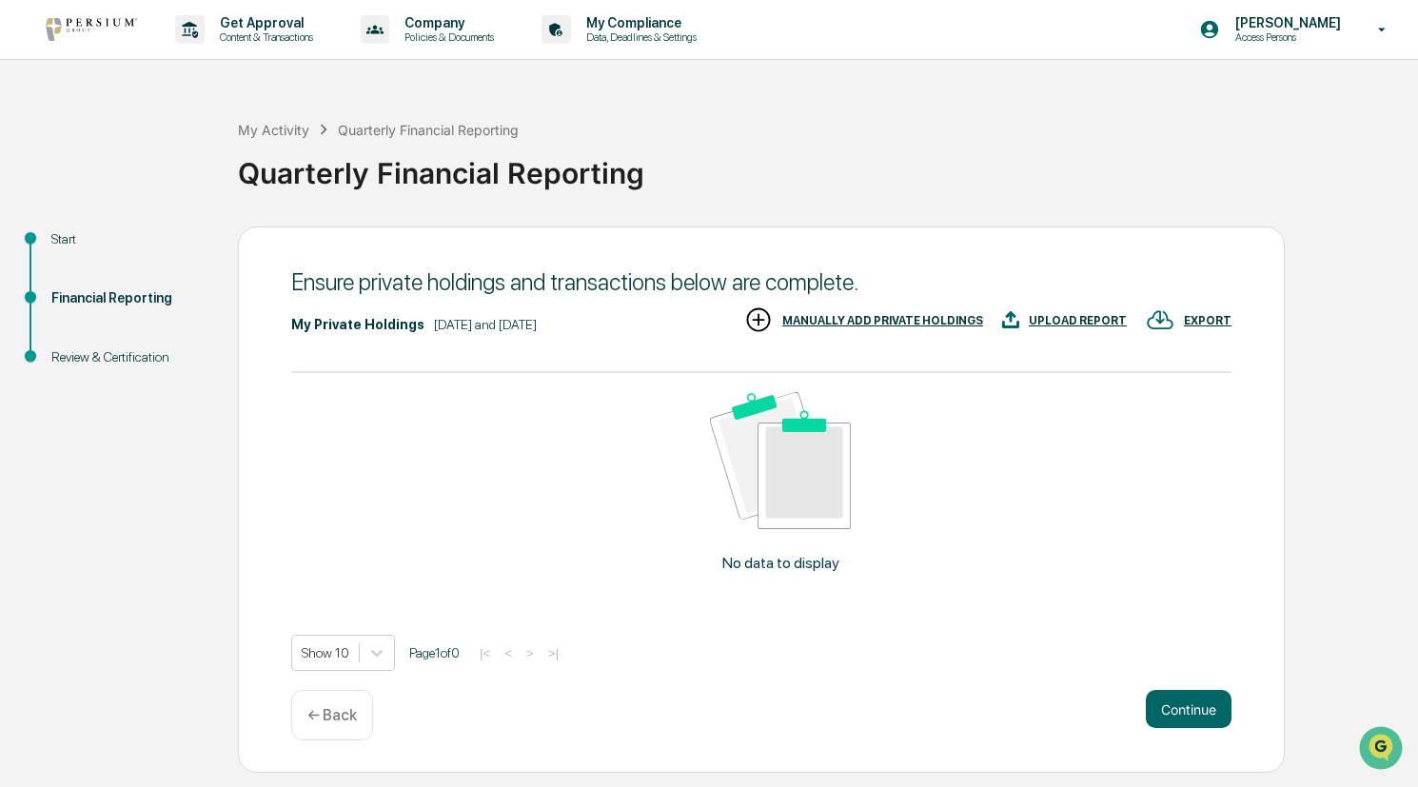
click at [879, 315] on div "MANUALLY ADD PRIVATE HOLDINGS" at bounding box center [882, 320] width 201 height 13
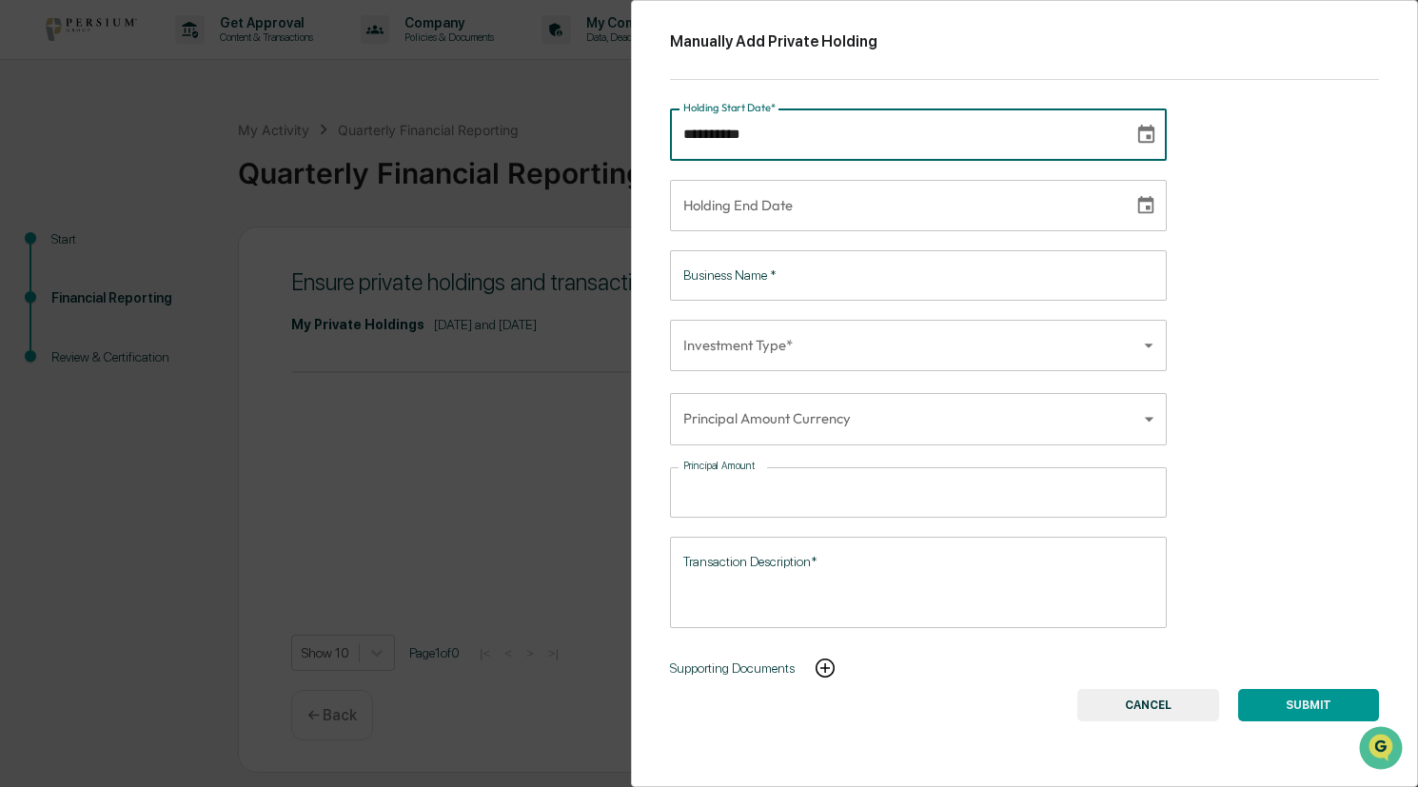
click at [833, 148] on input "**********" at bounding box center [895, 134] width 450 height 51
type input "**********"
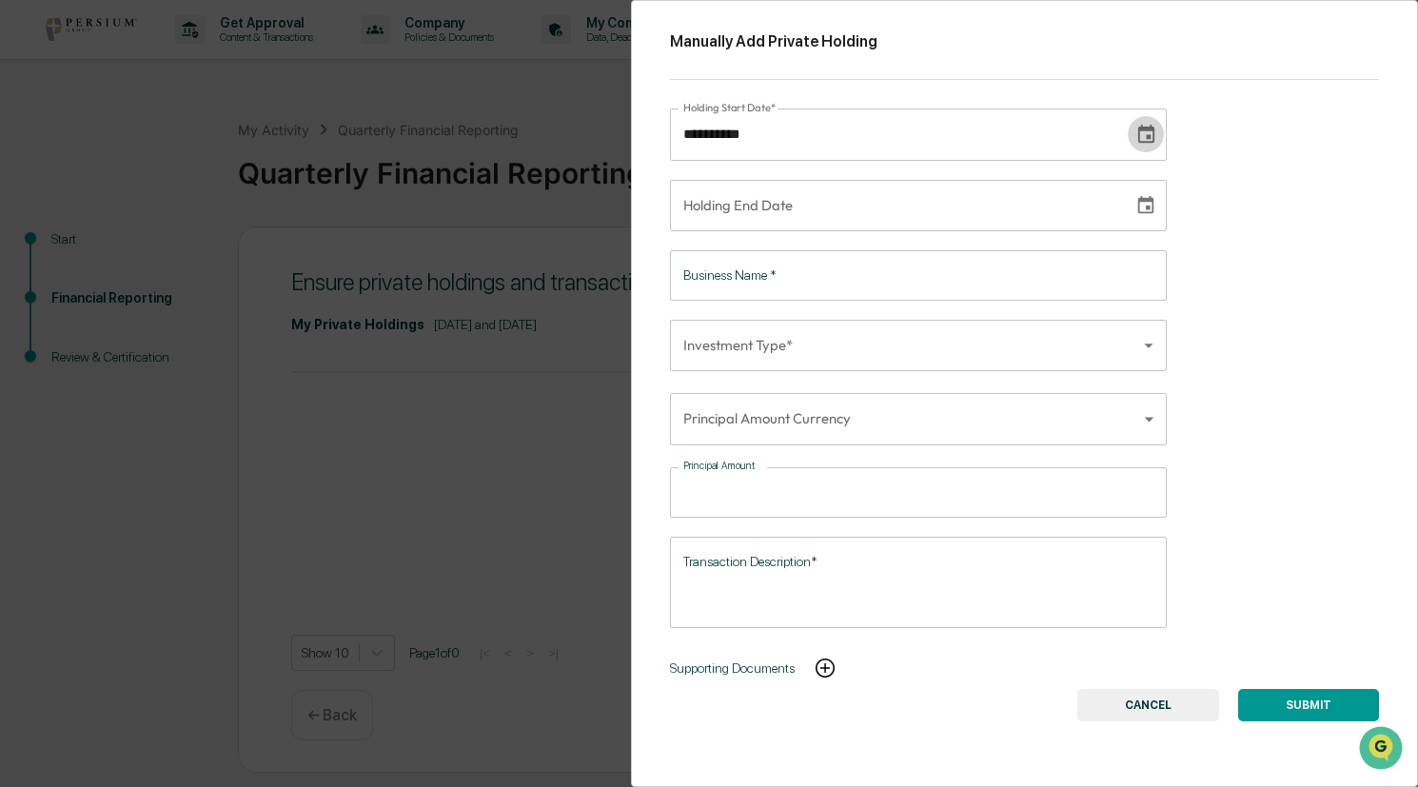
type input "**********"
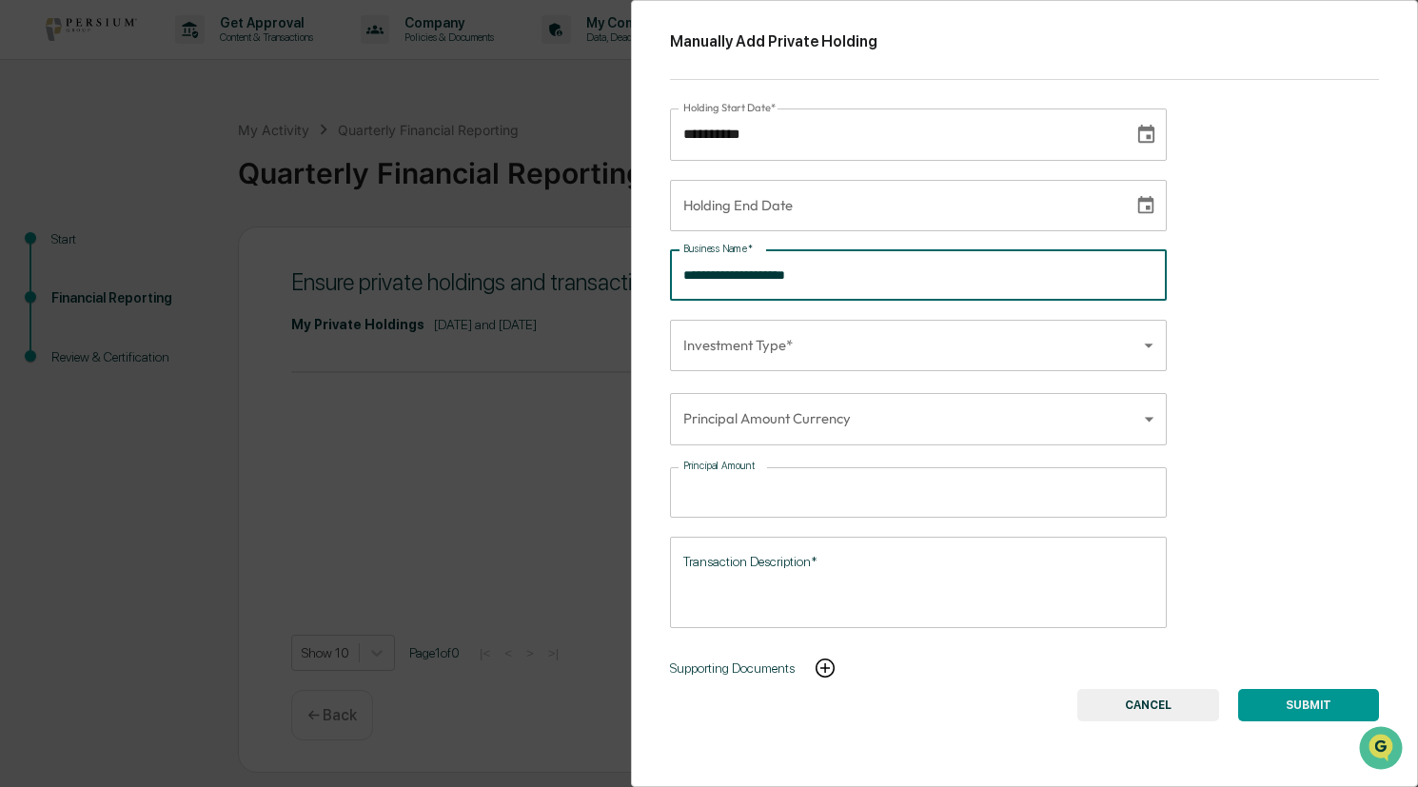
type input "**********"
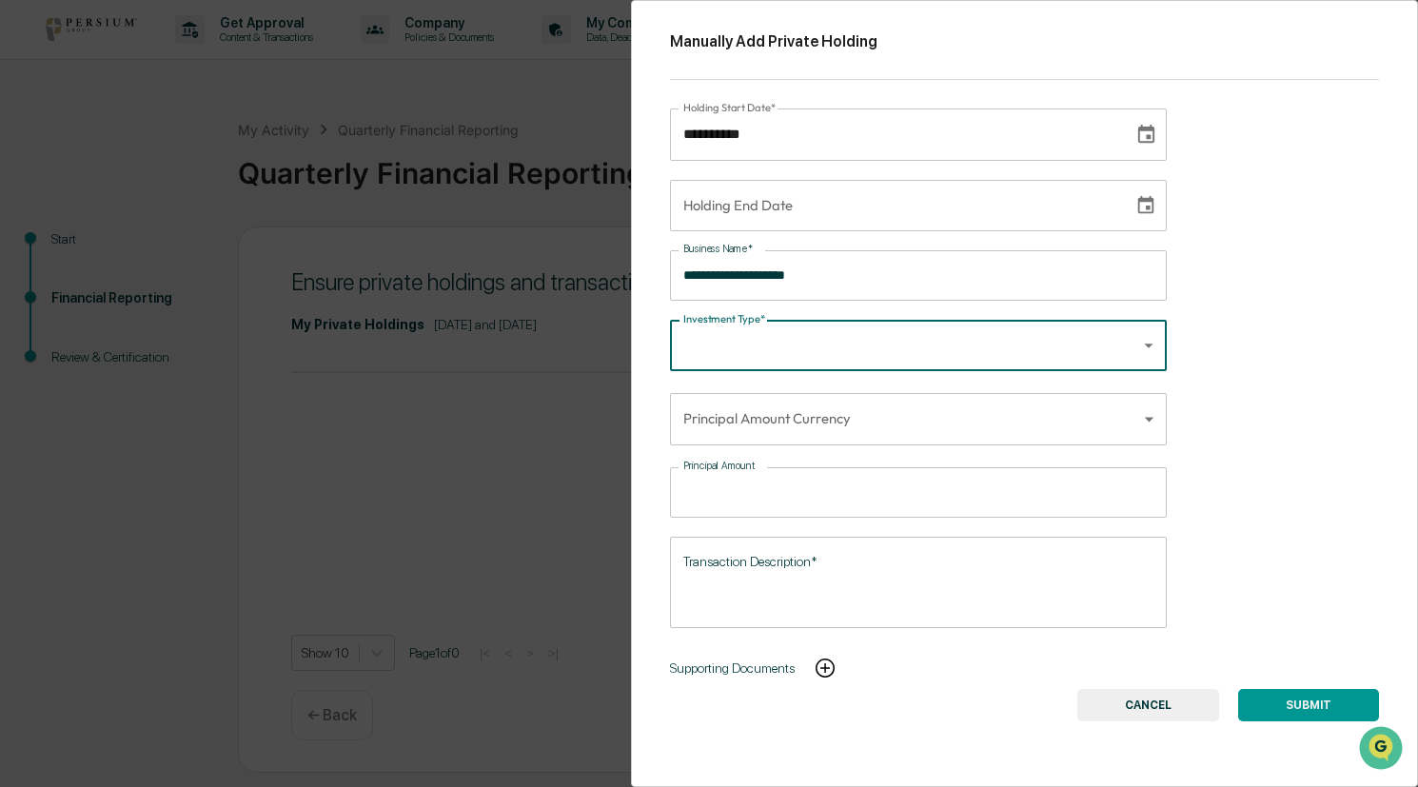
click at [1148, 340] on body "**********" at bounding box center [709, 393] width 1418 height 787
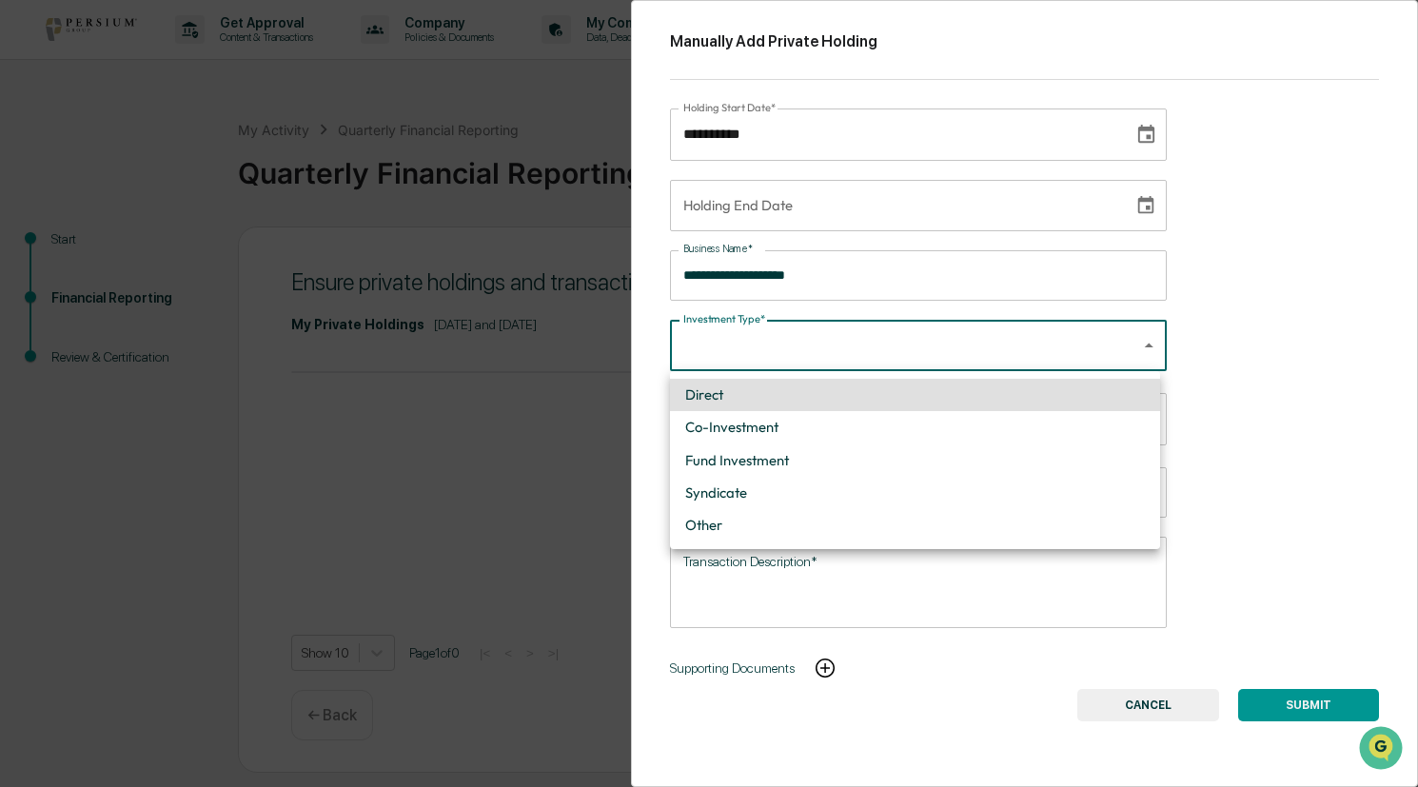
click at [790, 457] on li "Fund Investment" at bounding box center [915, 461] width 490 height 32
type input "**********"
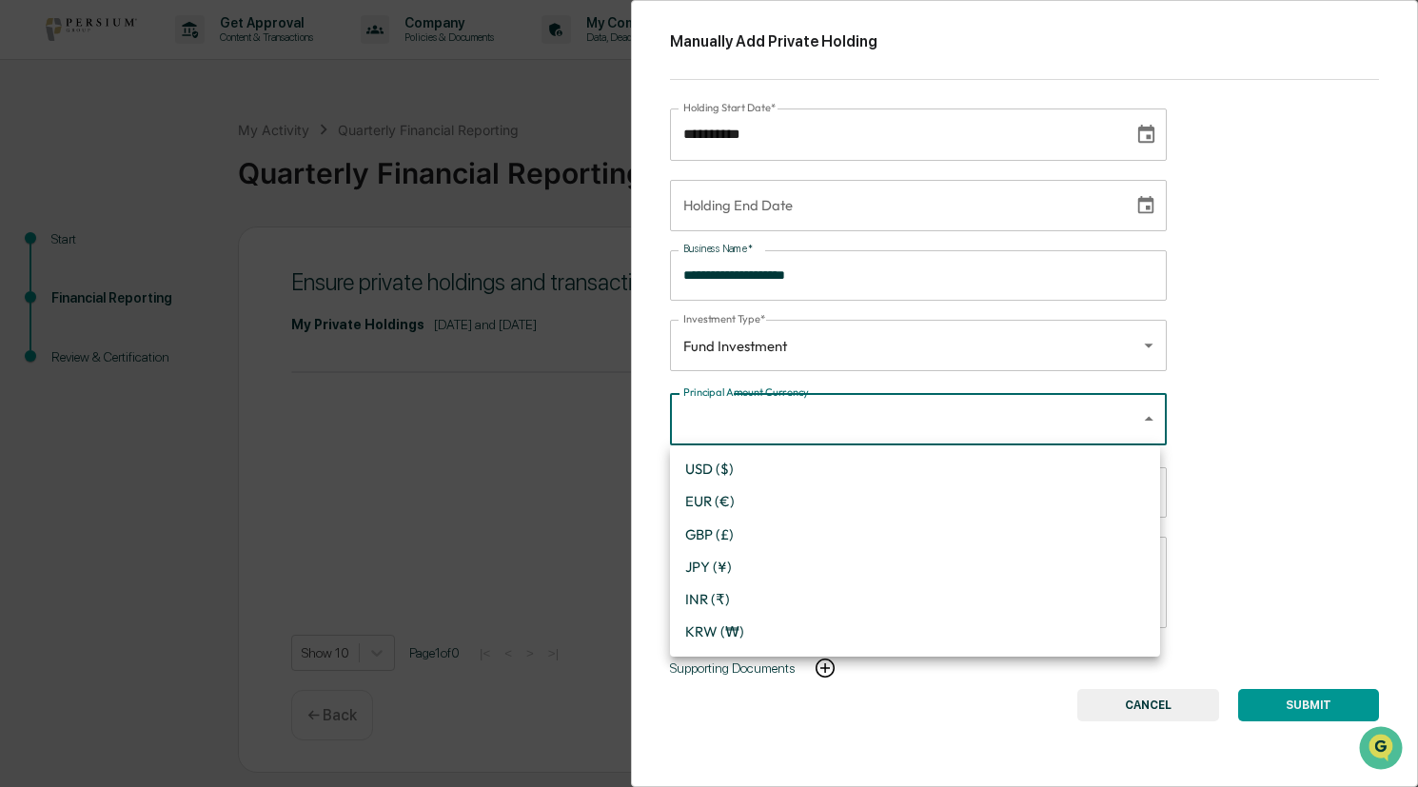
click at [800, 425] on body "**********" at bounding box center [709, 393] width 1418 height 787
click at [761, 468] on li "USD ($)" at bounding box center [915, 469] width 490 height 32
type input "*"
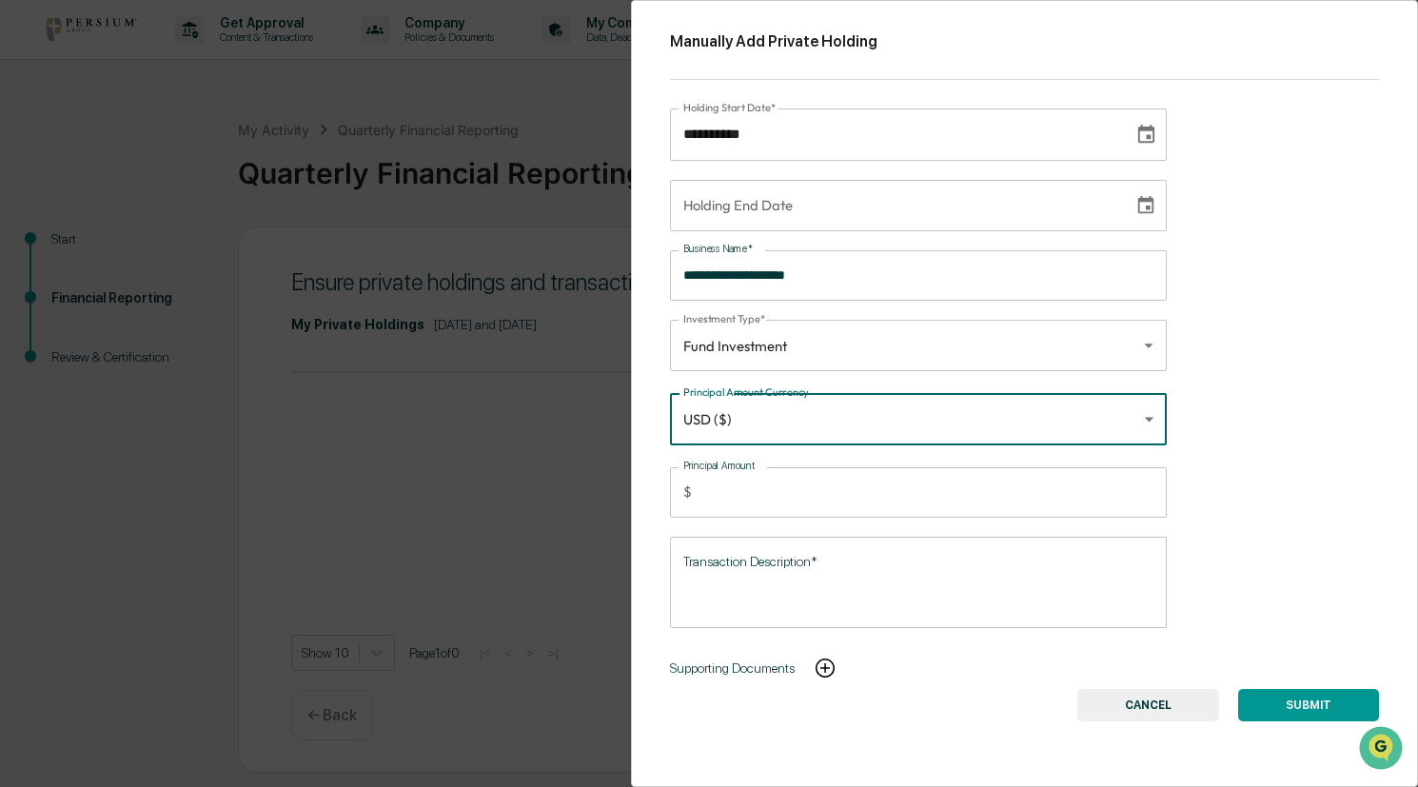
click at [771, 479] on input "Principal Amount" at bounding box center [933, 492] width 467 height 50
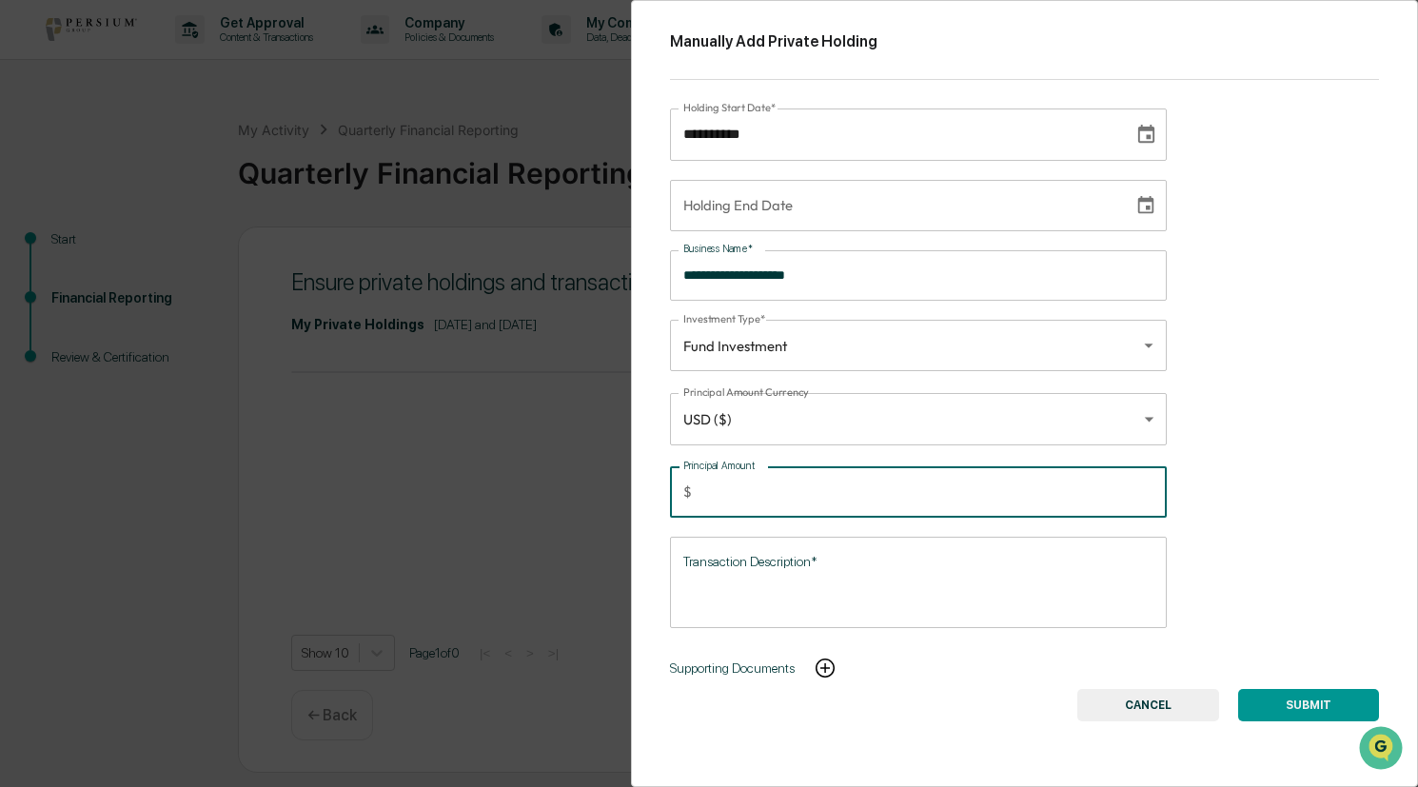
type input "*****"
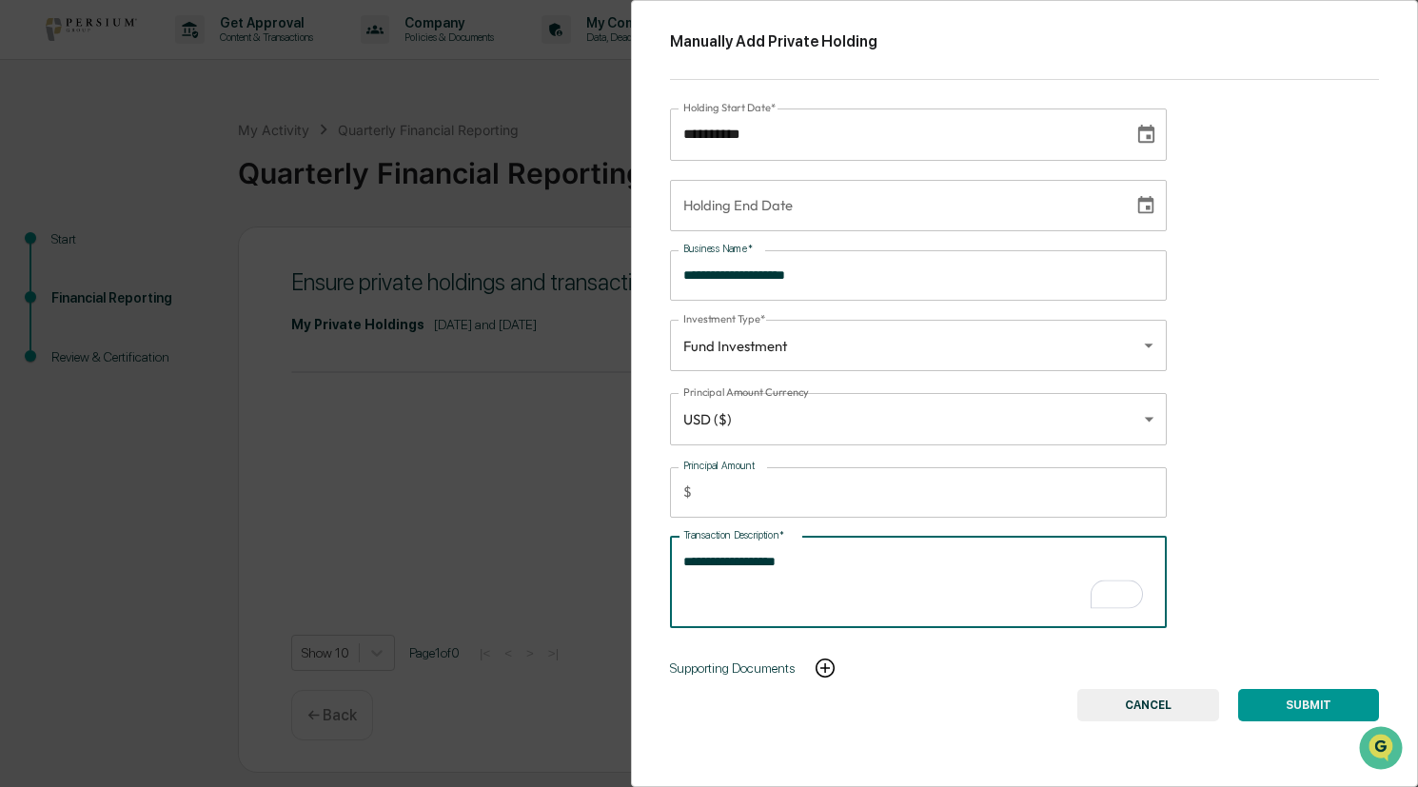
type textarea "**********"
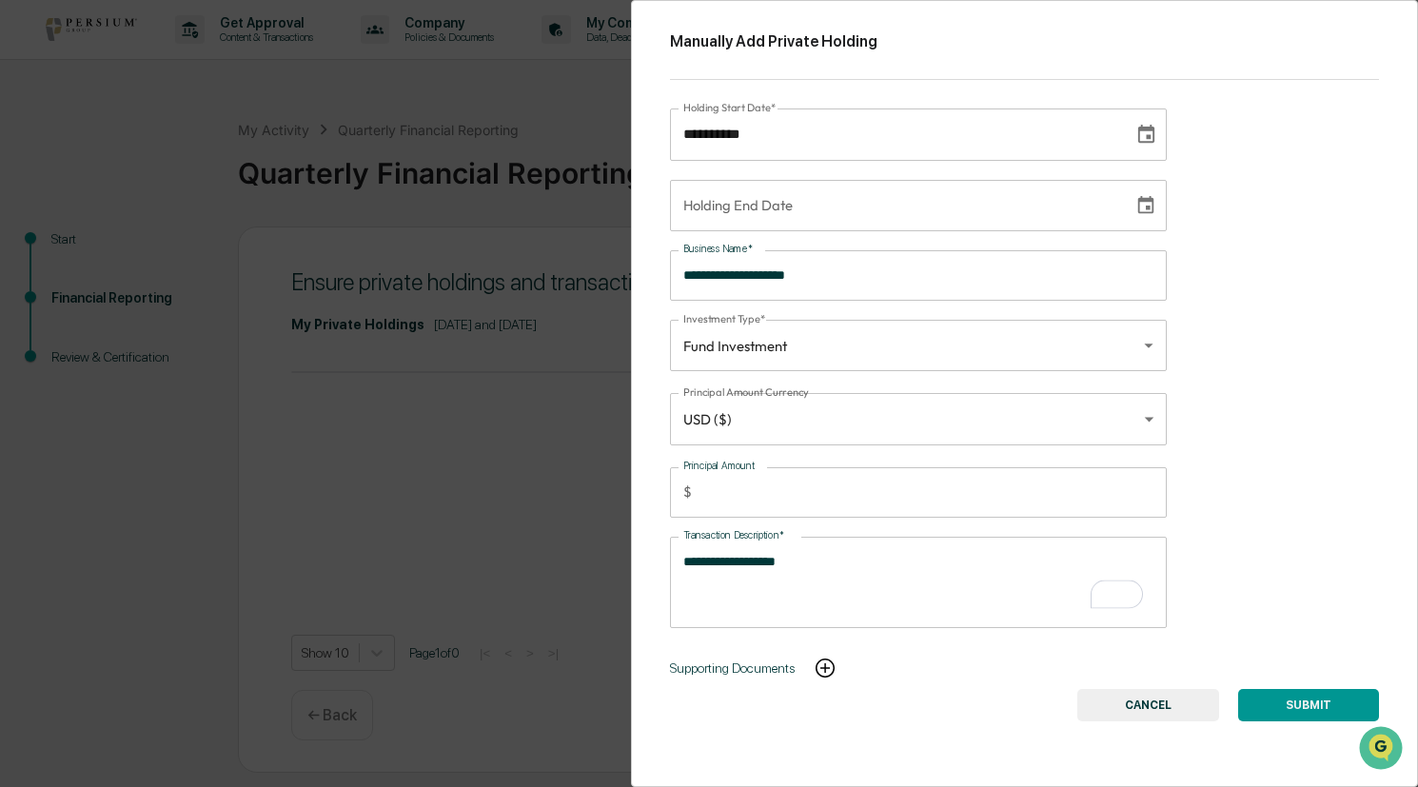
click at [770, 667] on p "Supporting Documents" at bounding box center [732, 668] width 125 height 15
click at [827, 665] on img at bounding box center [825, 668] width 23 height 23
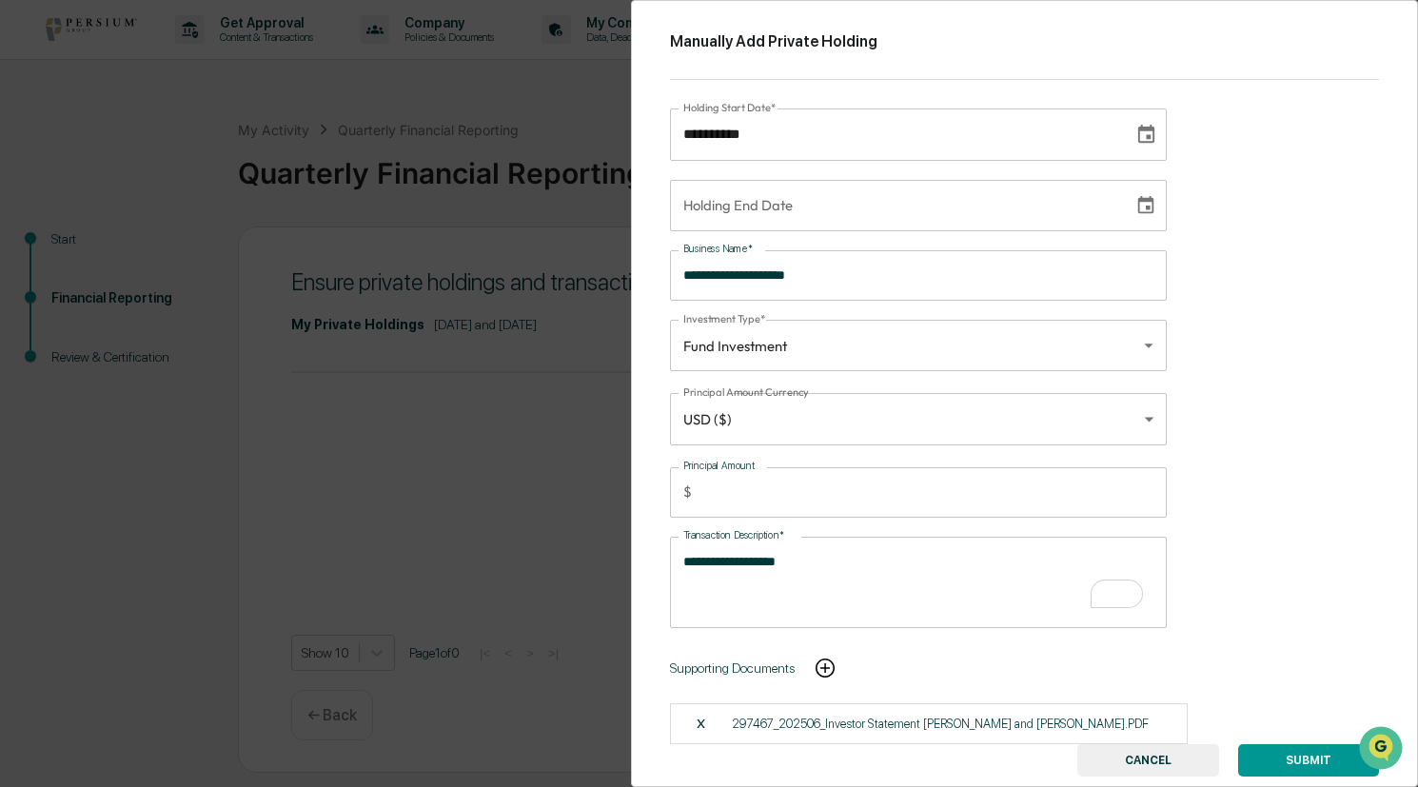
click at [1304, 758] on button "SUBMIT" at bounding box center [1308, 760] width 141 height 32
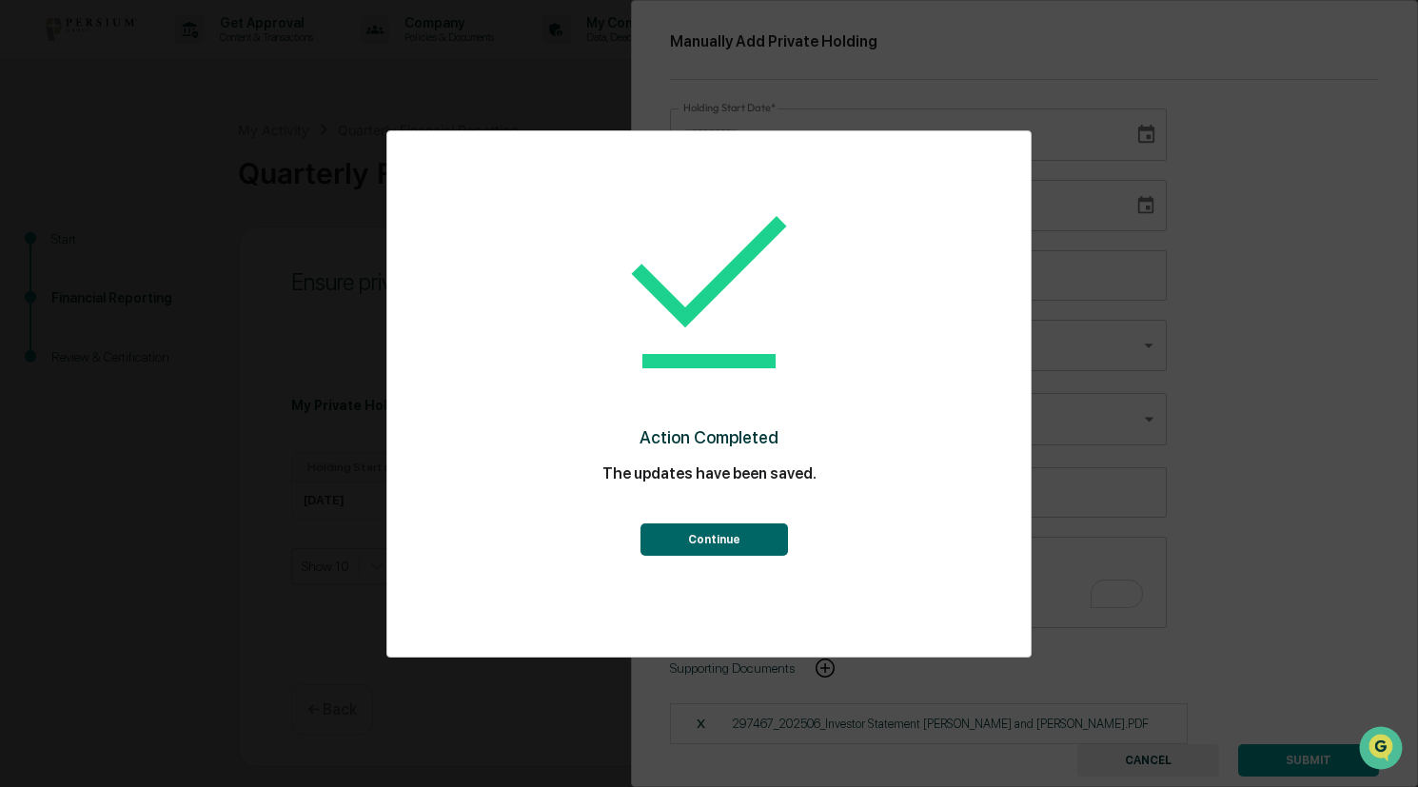
click at [689, 536] on button "Continue" at bounding box center [715, 540] width 148 height 32
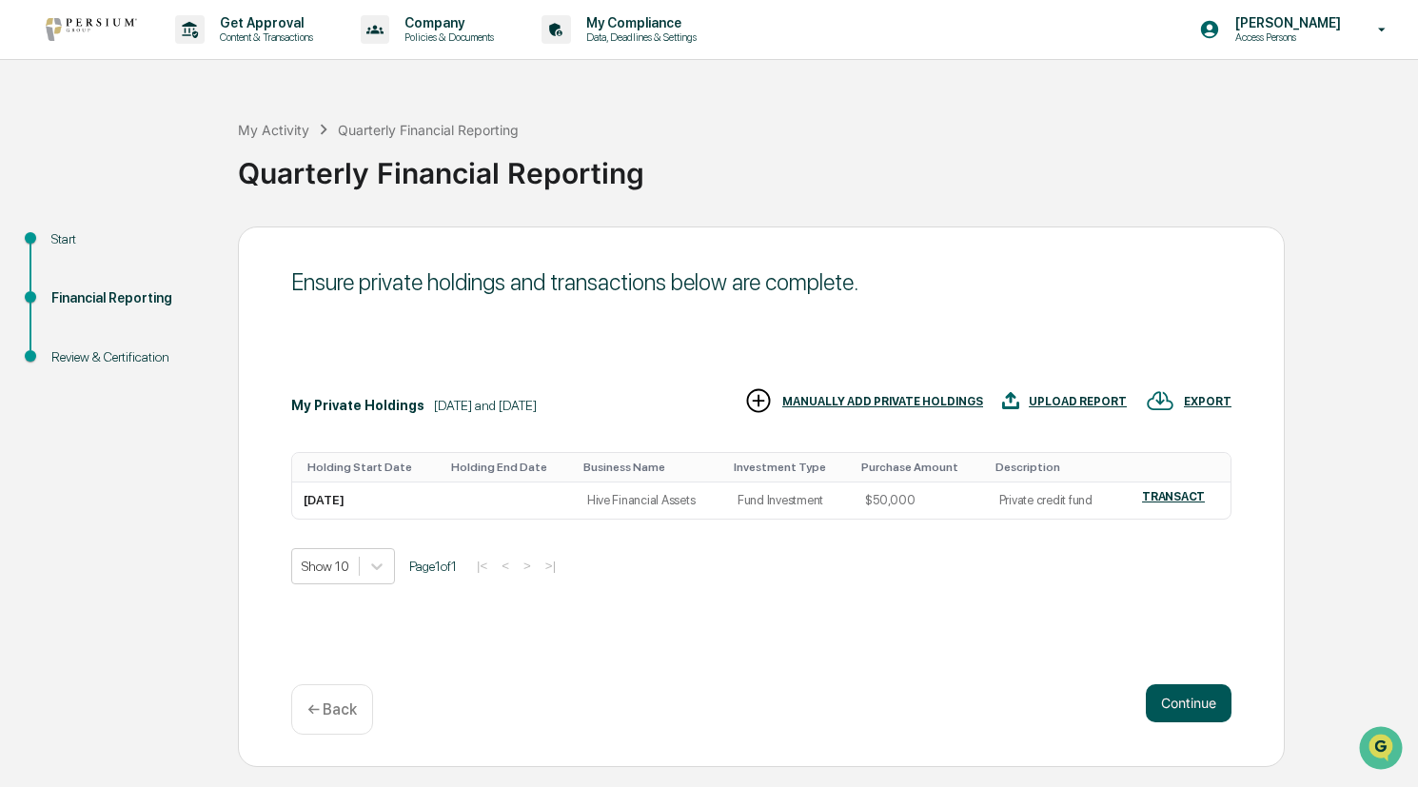
click at [1163, 701] on button "Continue" at bounding box center [1189, 703] width 86 height 38
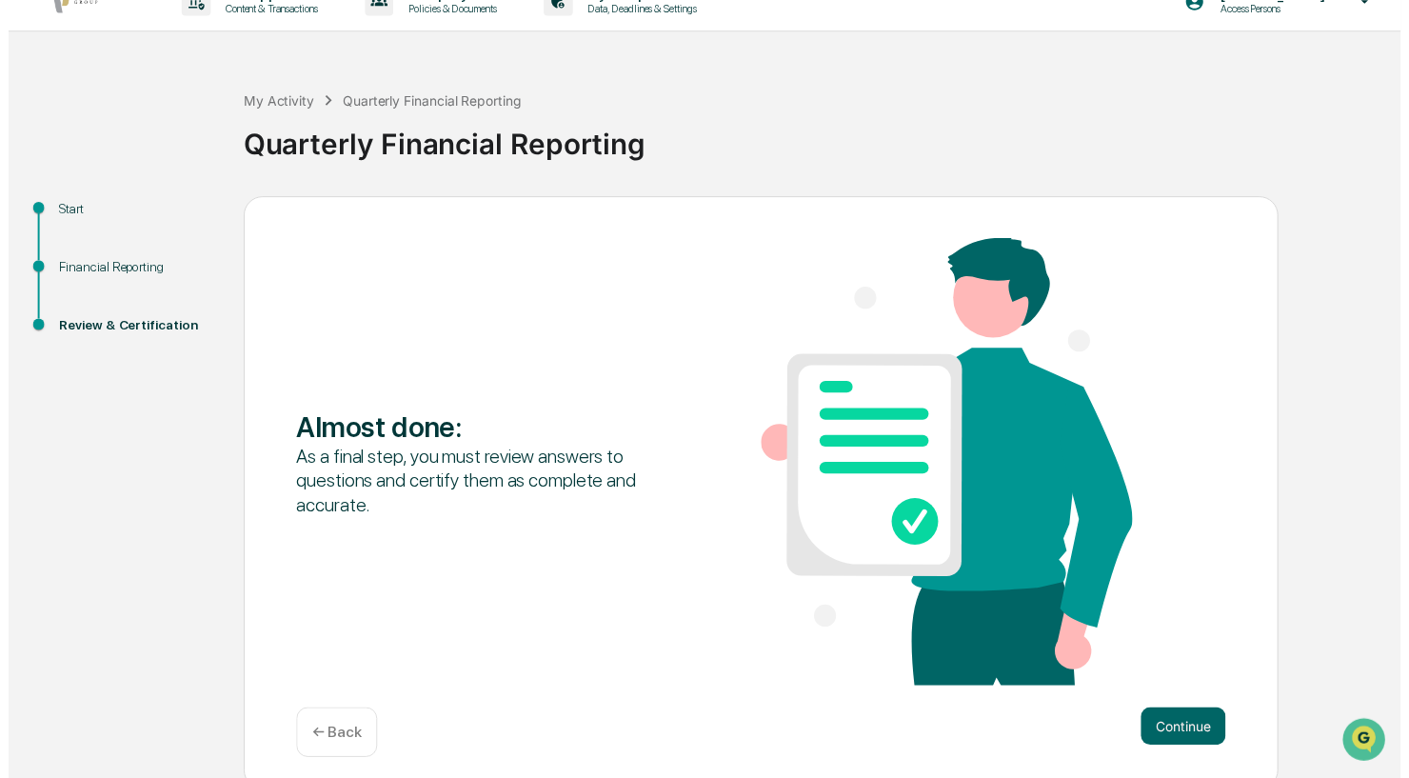
scroll to position [40, 0]
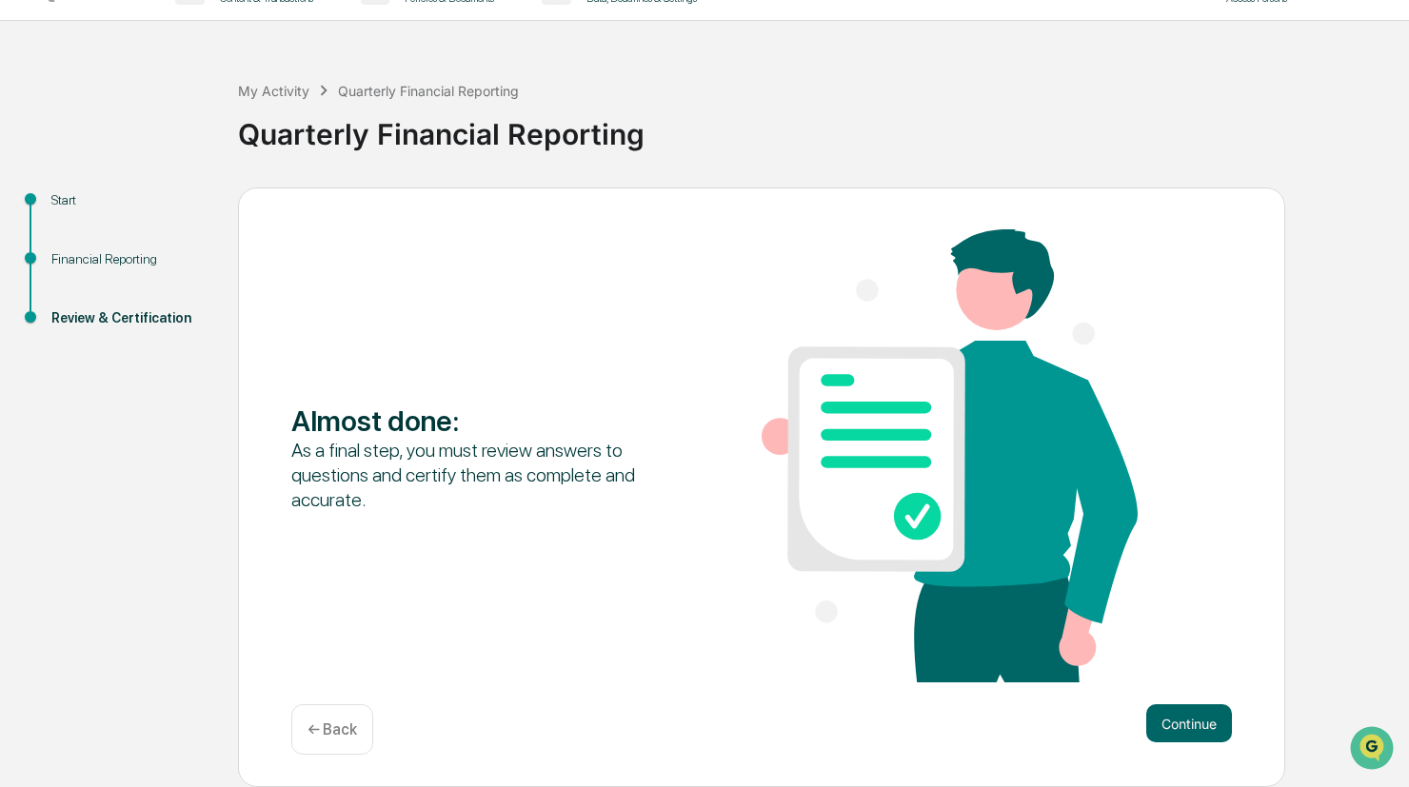
click at [307, 738] on p "← Back" at bounding box center [331, 730] width 49 height 18
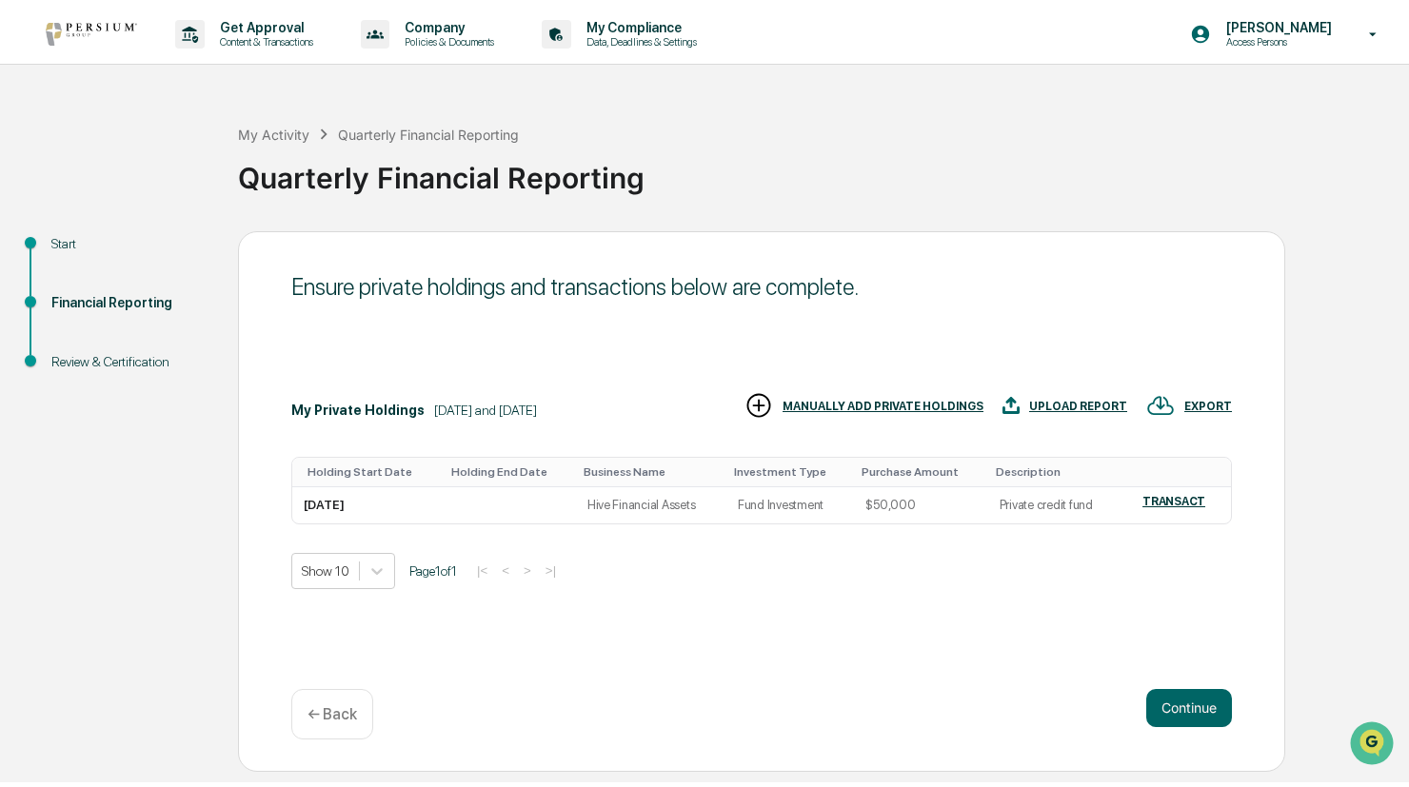
scroll to position [0, 0]
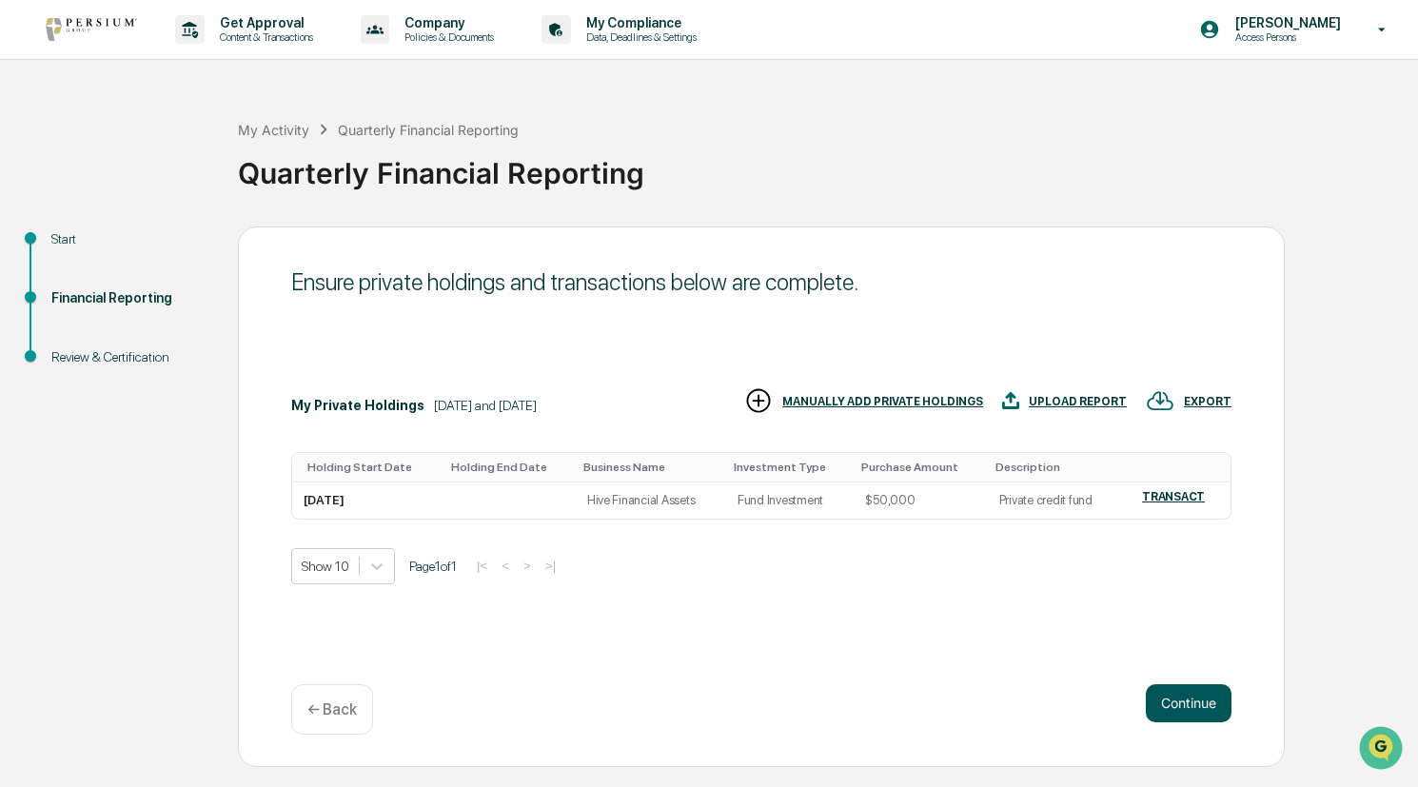
click at [1159, 701] on button "Continue" at bounding box center [1189, 703] width 86 height 38
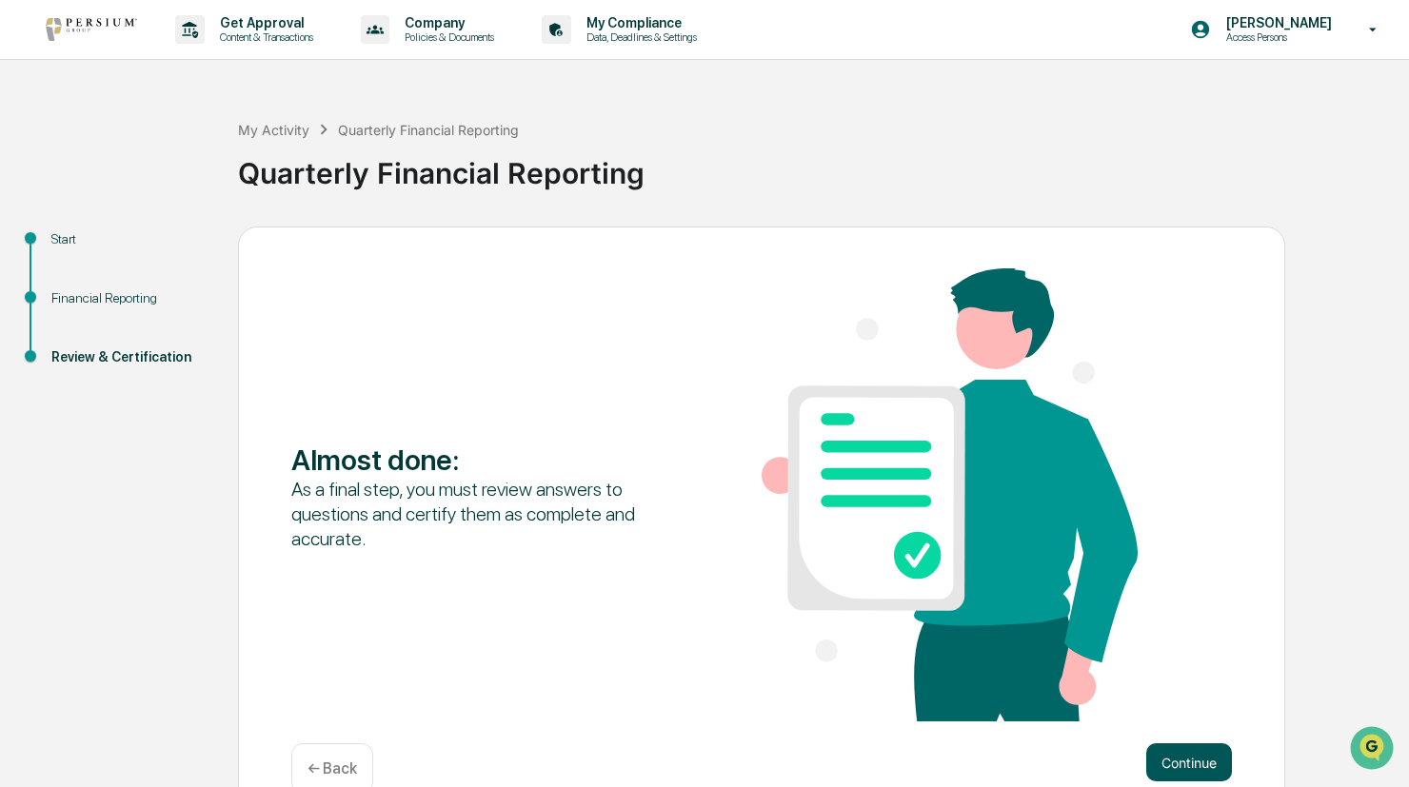
click at [1192, 765] on button "Continue" at bounding box center [1189, 762] width 86 height 38
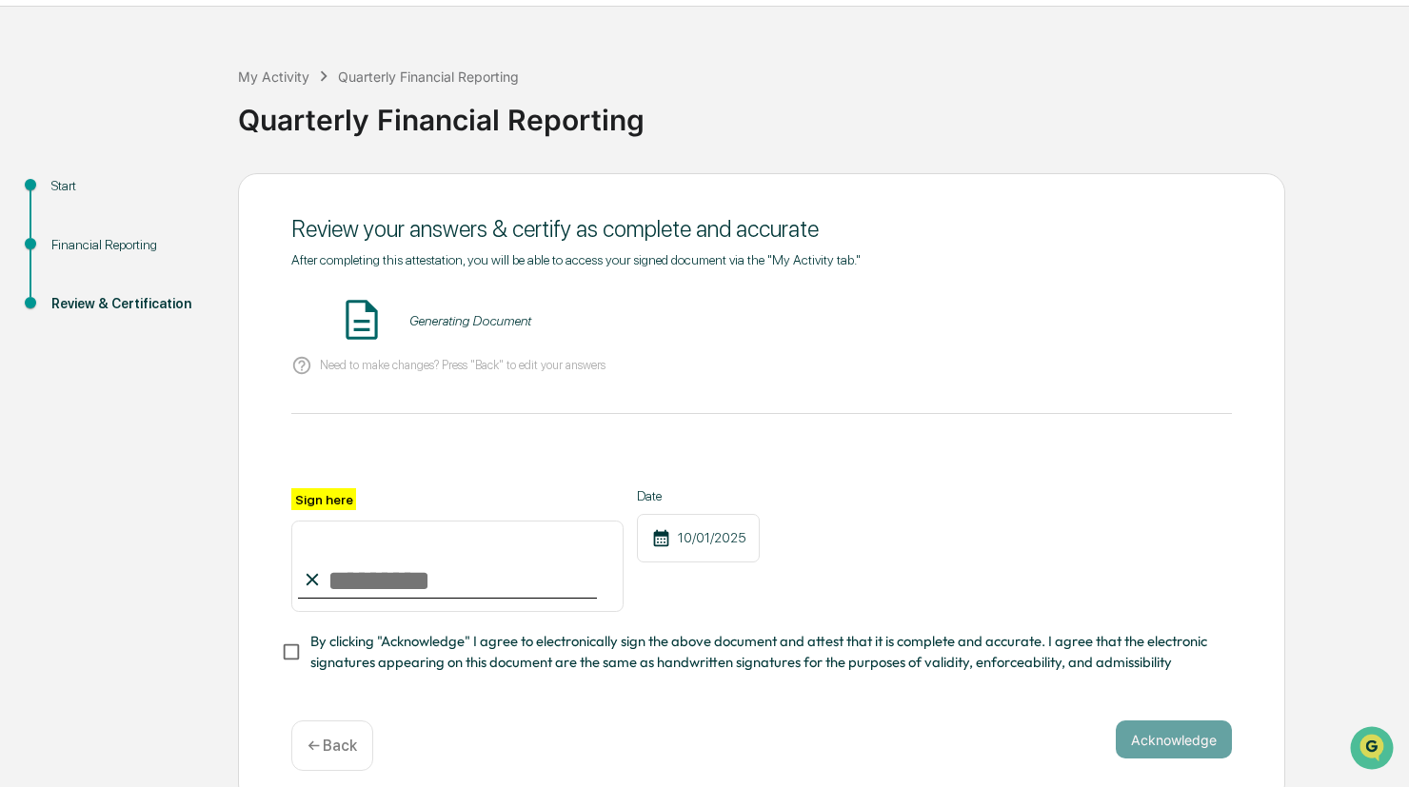
scroll to position [76, 0]
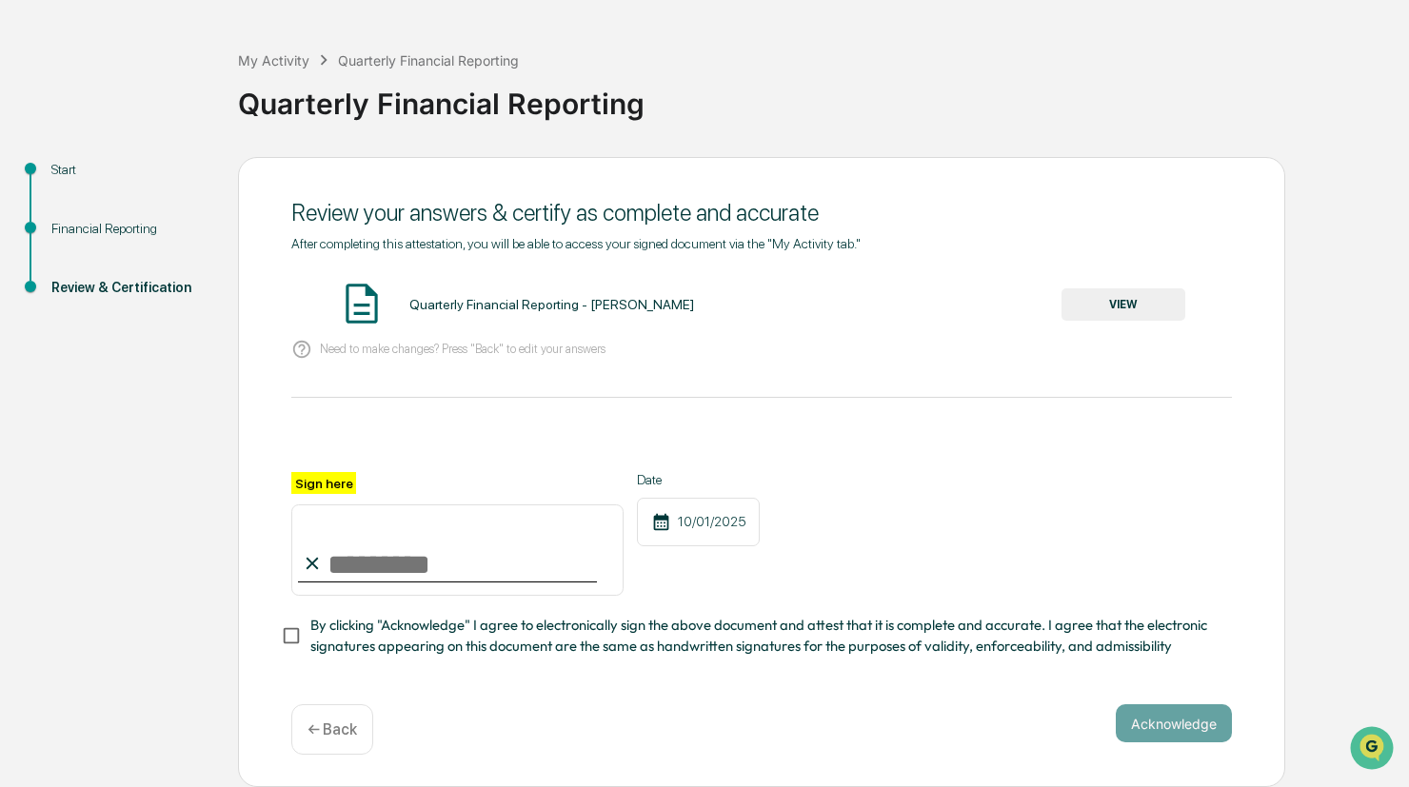
click at [1169, 306] on button "VIEW" at bounding box center [1123, 304] width 124 height 32
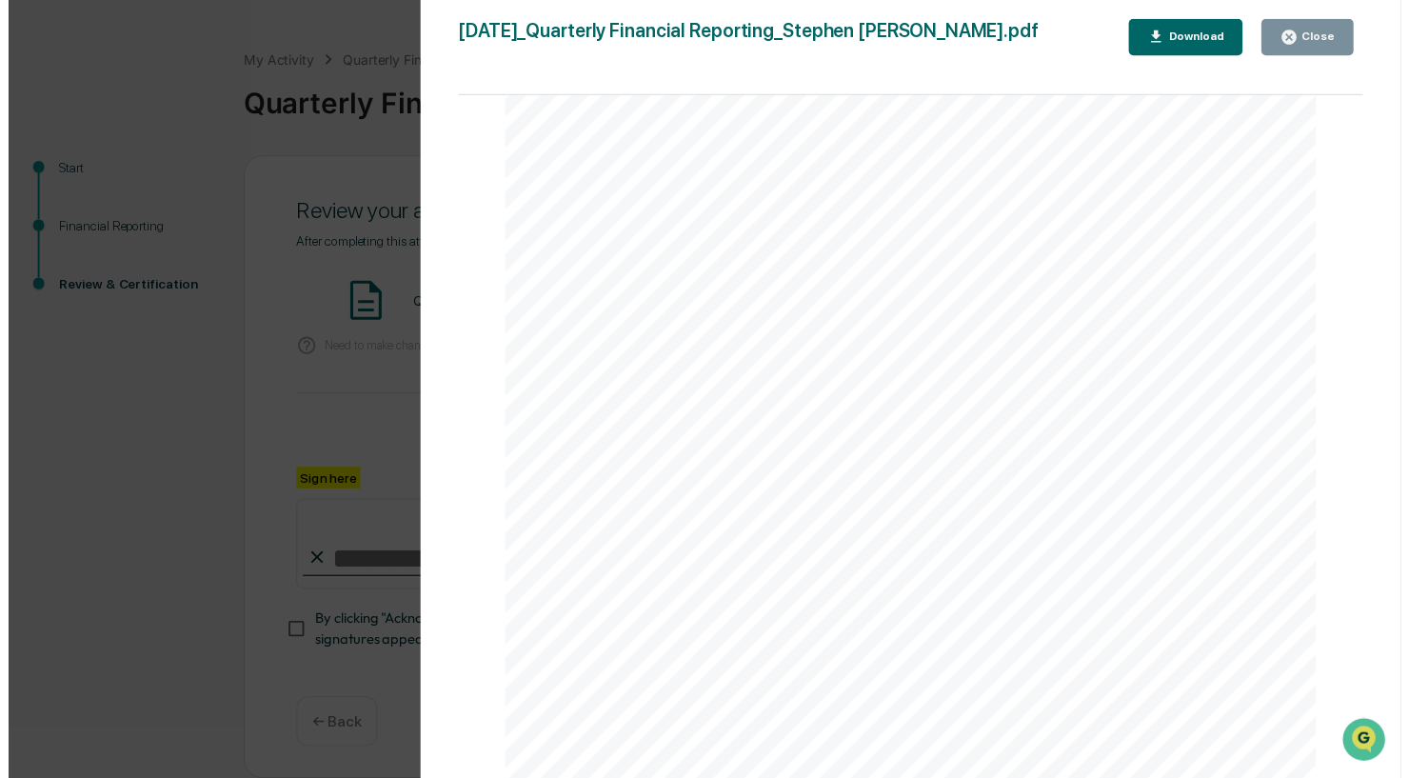
scroll to position [5408, 0]
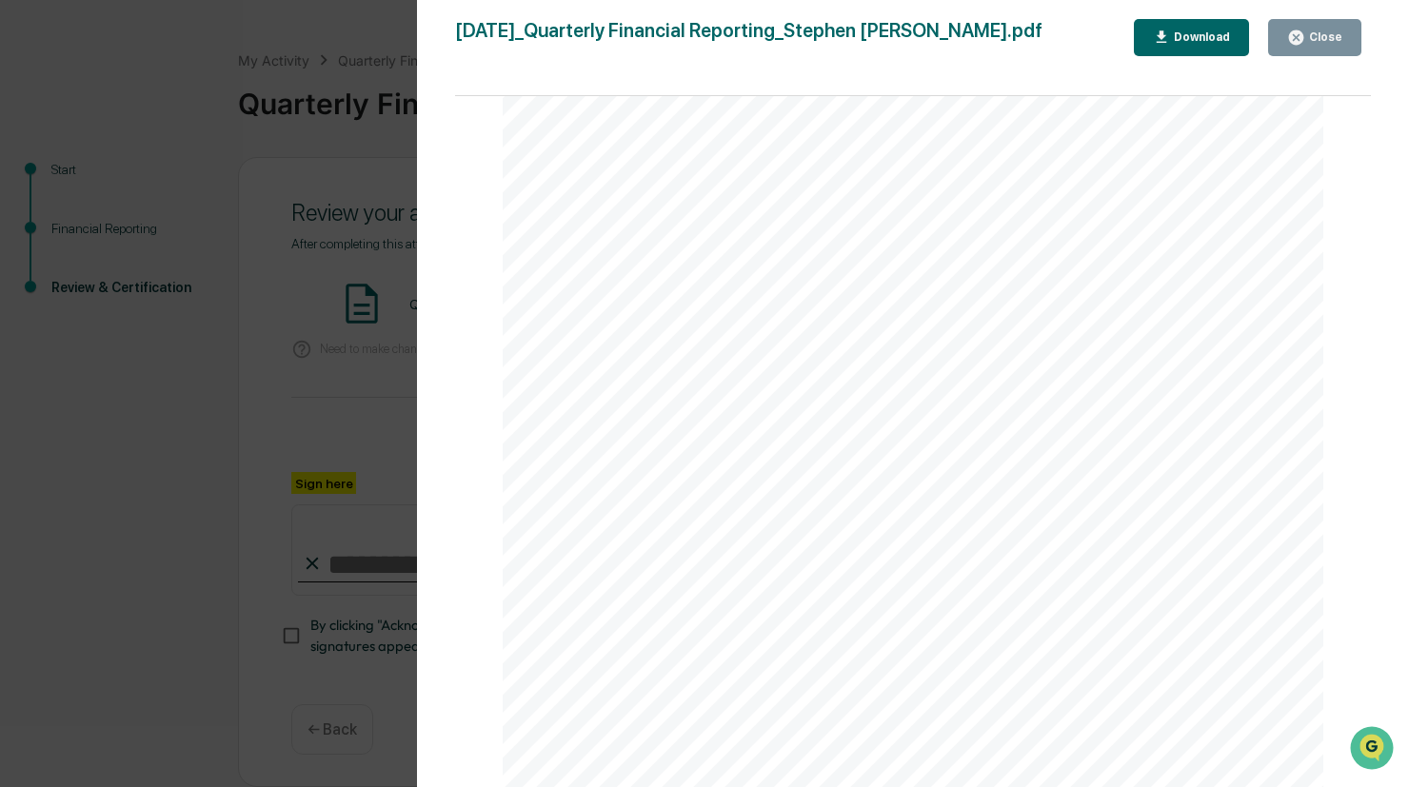
click at [1334, 32] on div "Close" at bounding box center [1323, 36] width 37 height 13
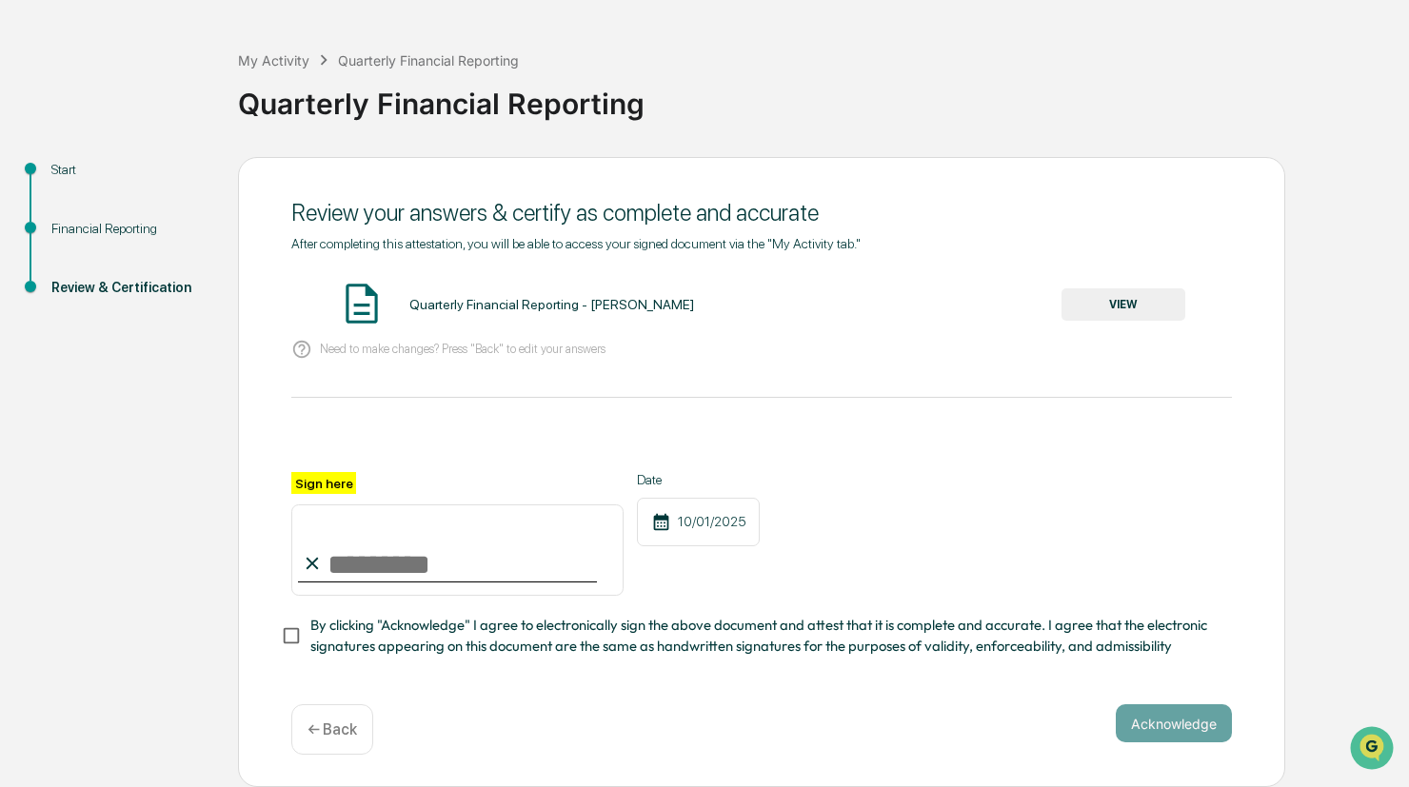
click at [377, 560] on input "Sign here" at bounding box center [457, 549] width 332 height 91
type input "**********"
click at [1167, 719] on button "Acknowledge" at bounding box center [1174, 723] width 116 height 38
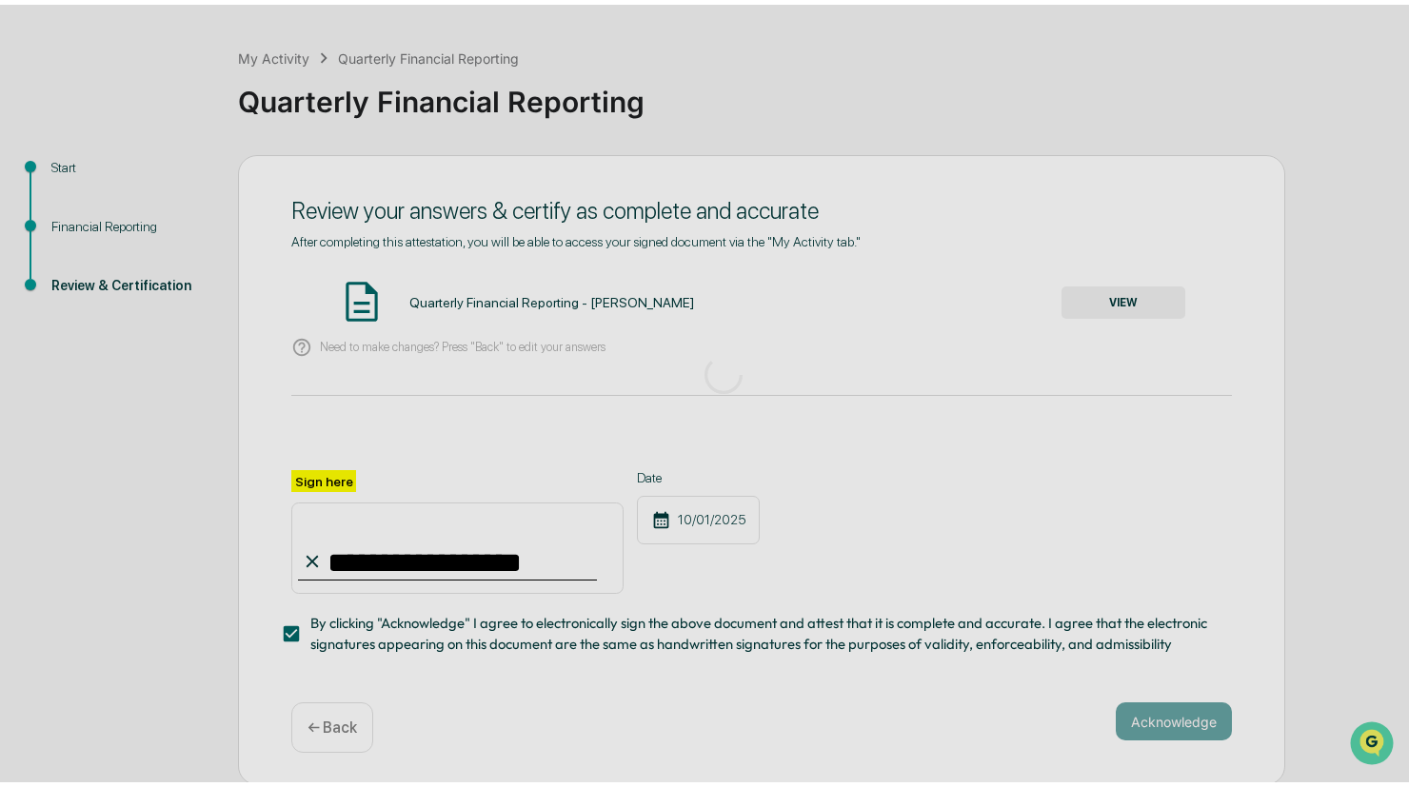
scroll to position [0, 0]
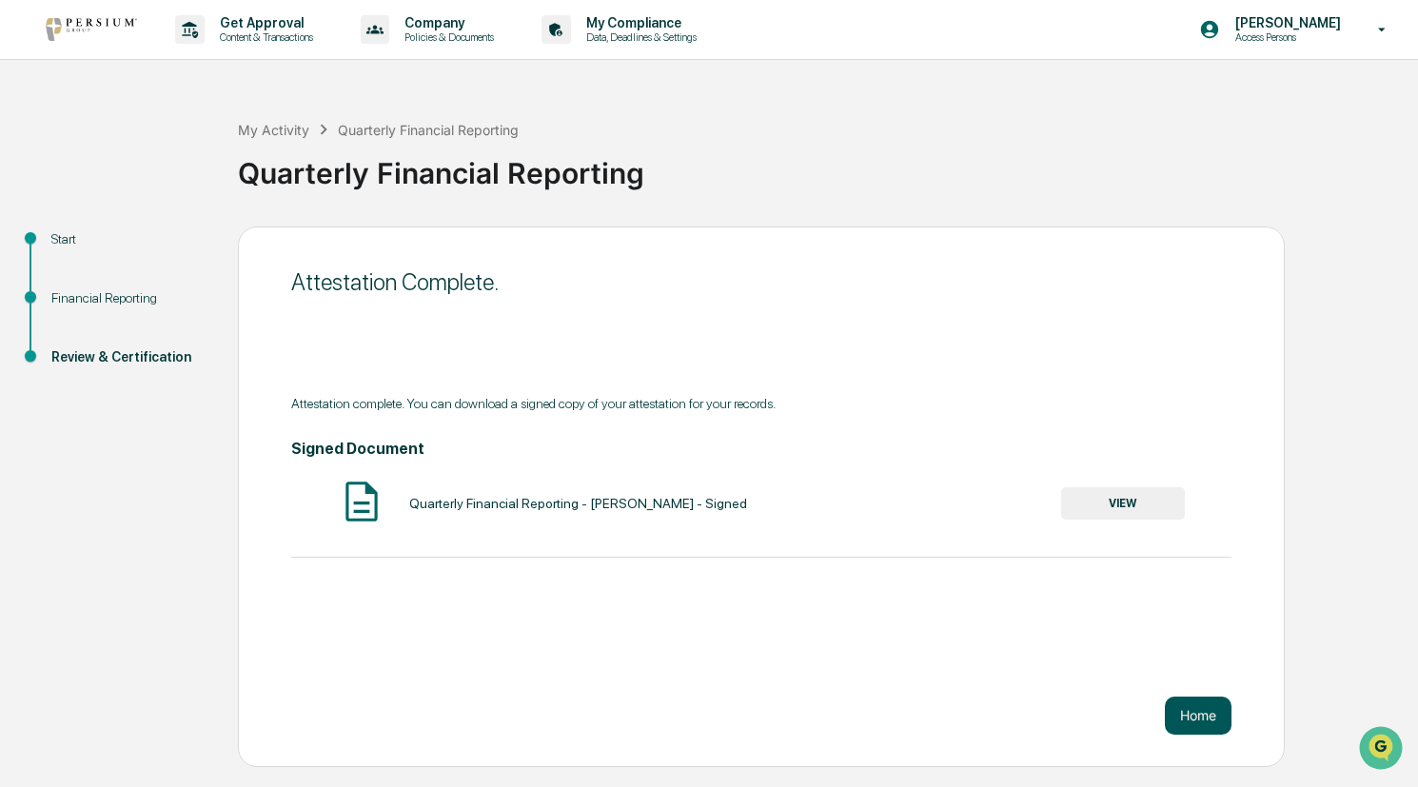
click at [1201, 711] on button "Home" at bounding box center [1198, 716] width 67 height 38
